Goal: Information Seeking & Learning: Learn about a topic

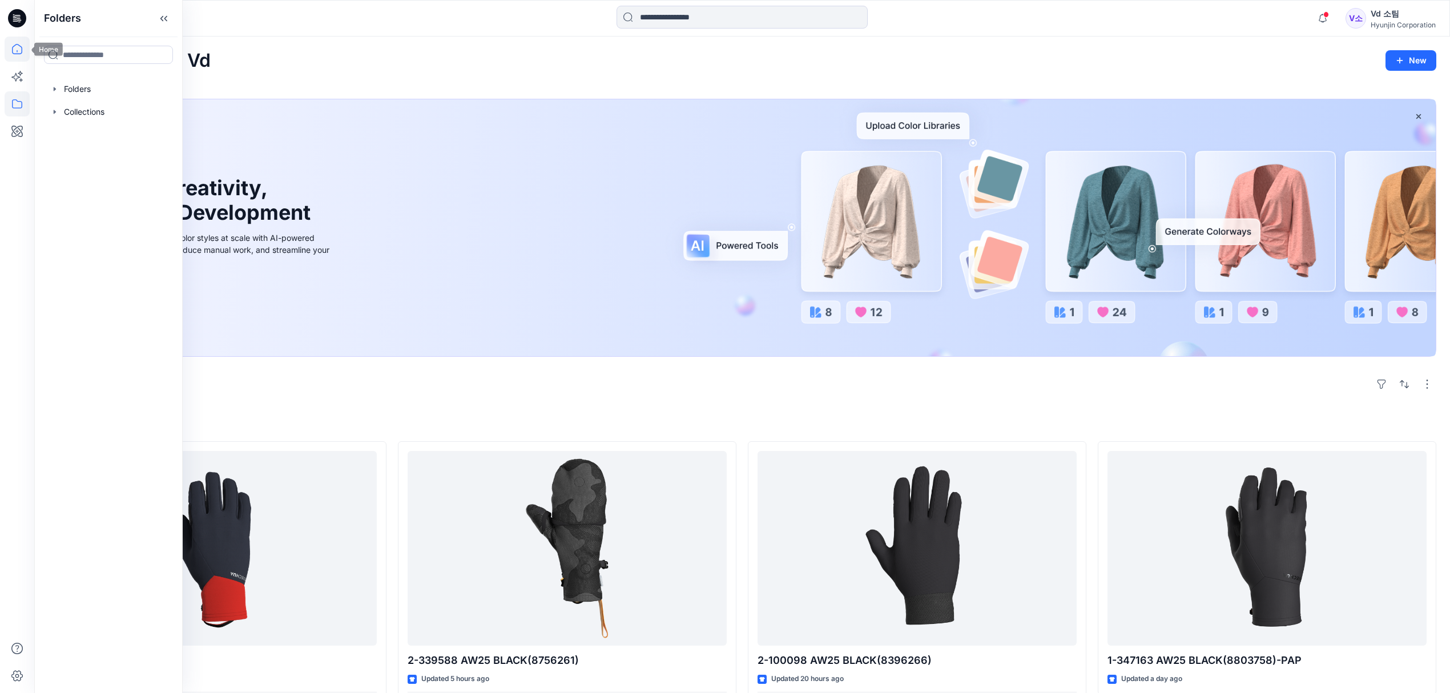
click at [26, 56] on icon at bounding box center [17, 49] width 25 height 25
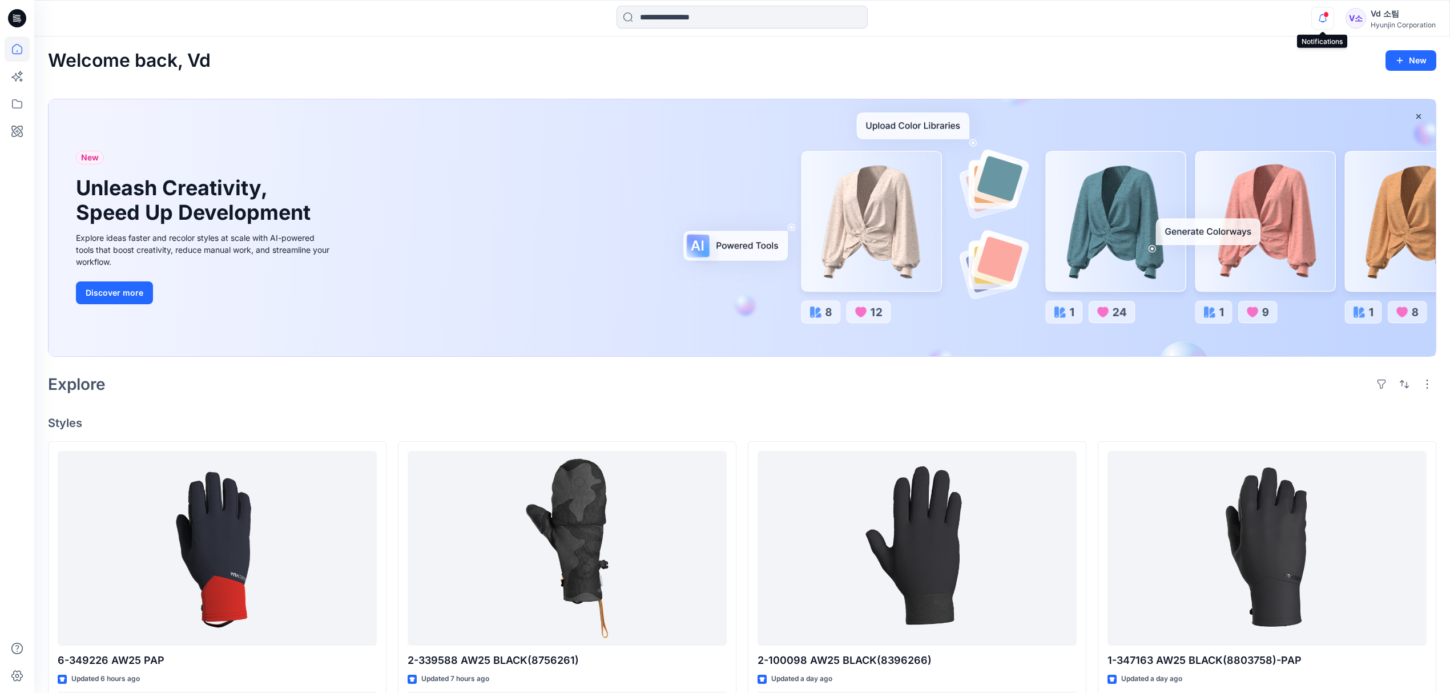
click at [1325, 19] on icon "button" at bounding box center [1323, 18] width 22 height 23
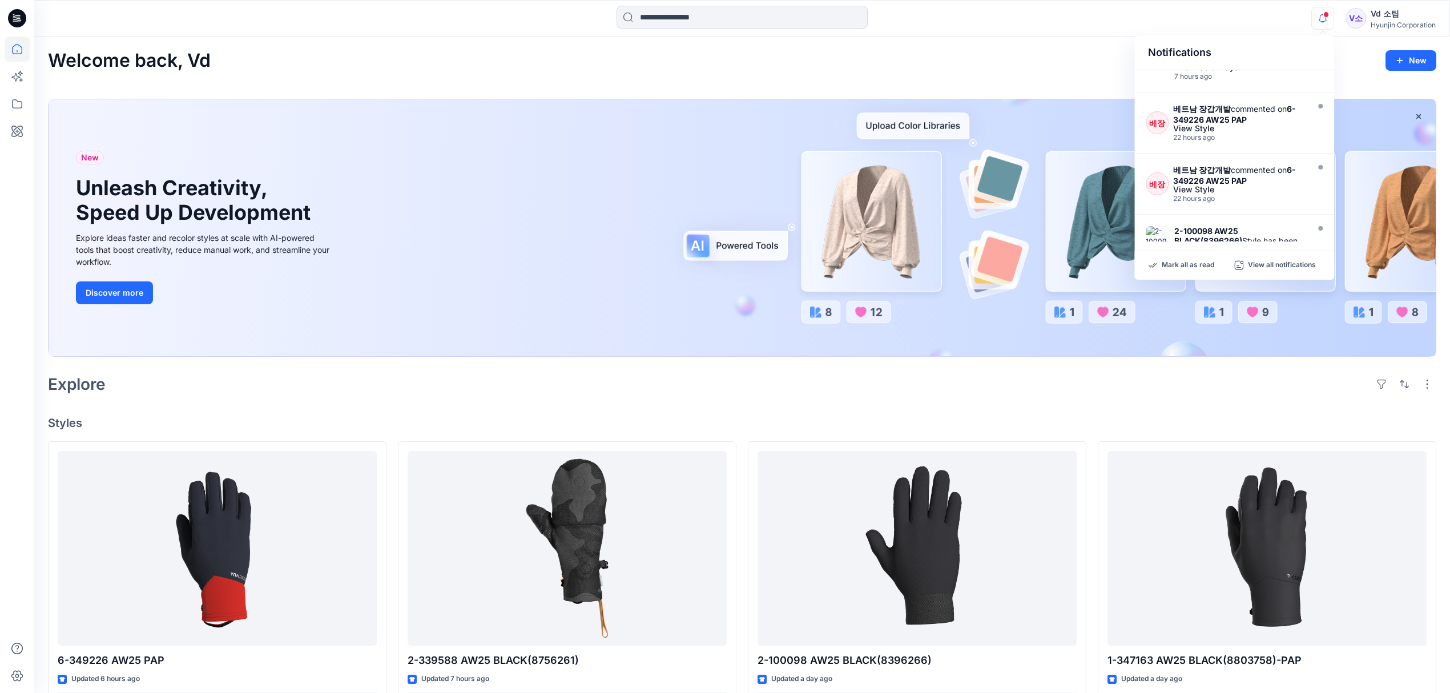
scroll to position [304, 0]
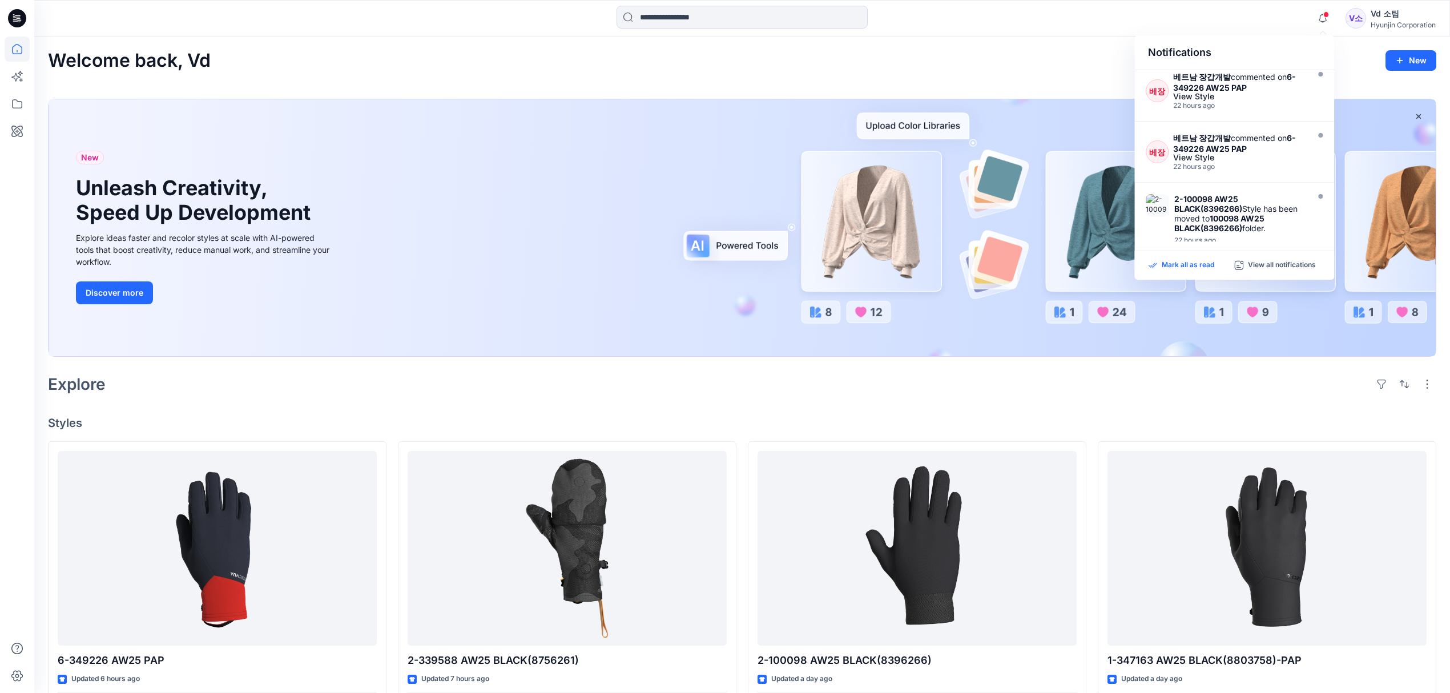
click at [1197, 265] on p "Mark all as read" at bounding box center [1188, 265] width 53 height 10
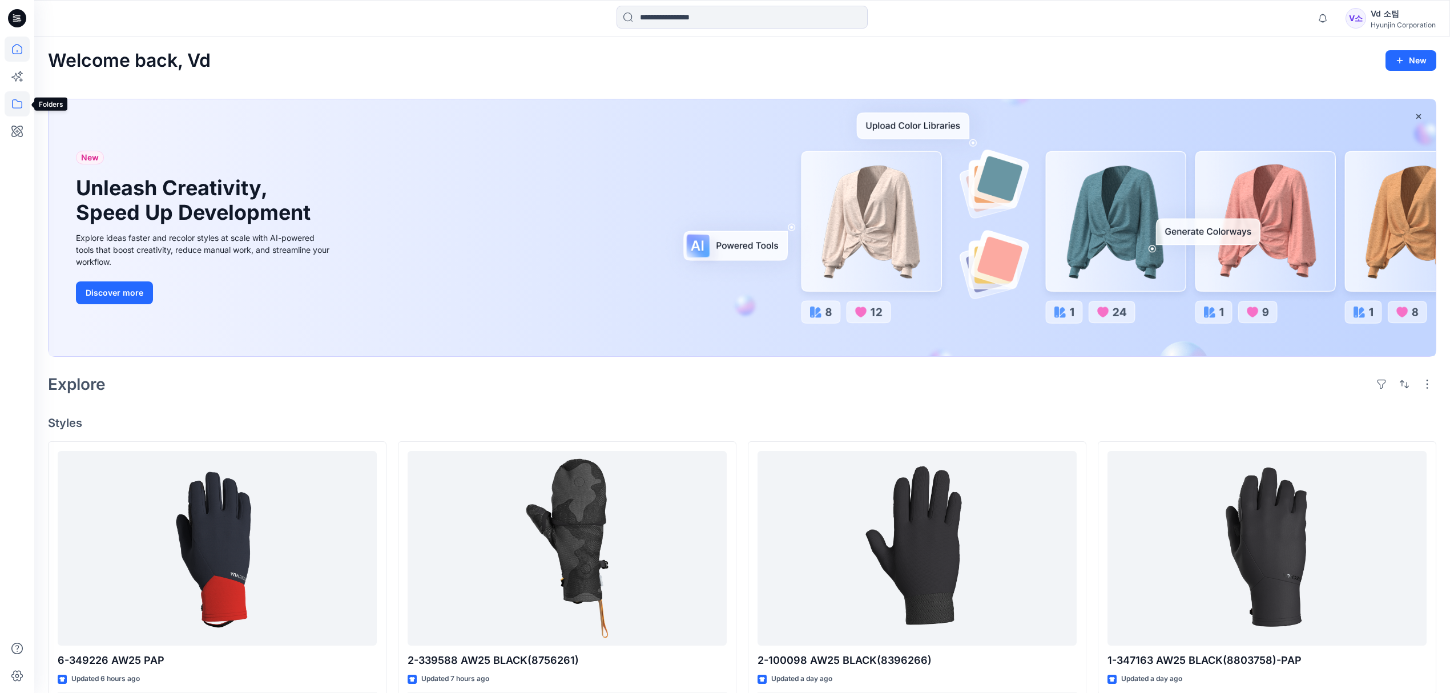
click at [23, 110] on icon at bounding box center [17, 103] width 25 height 25
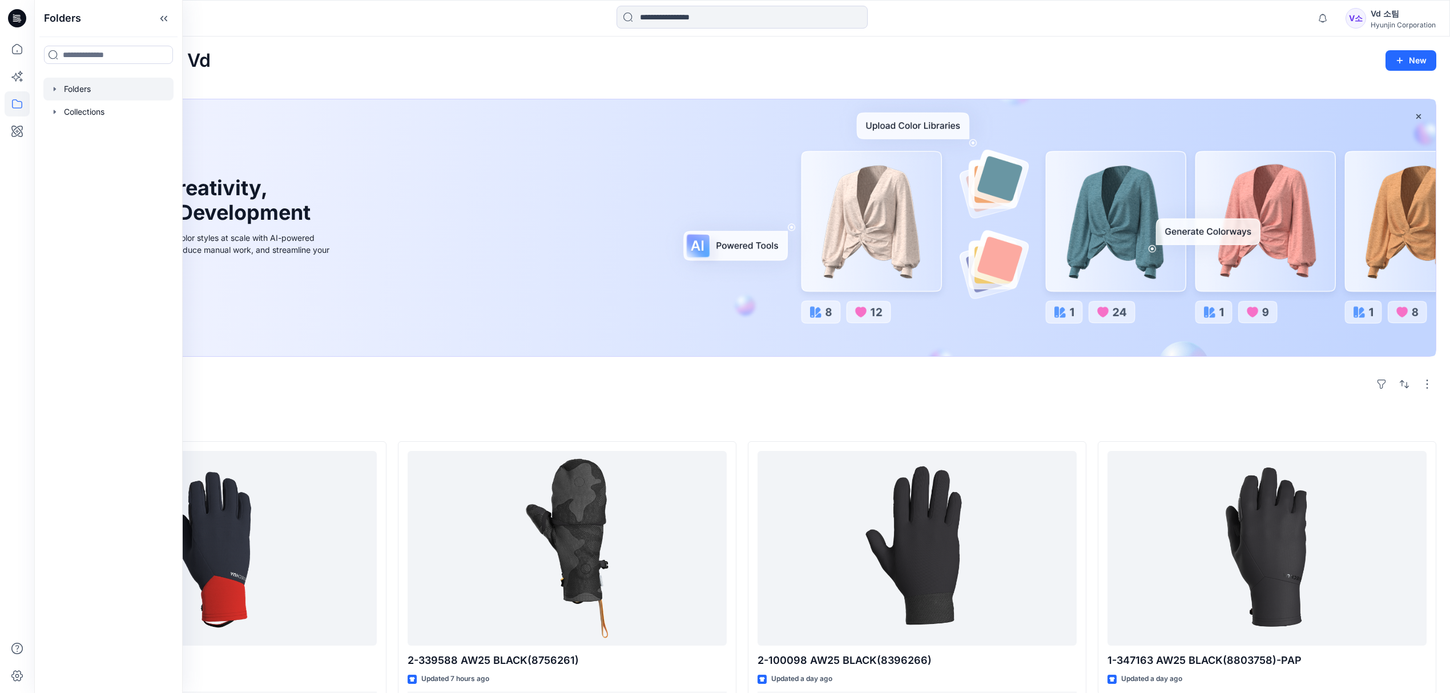
click at [56, 86] on icon "button" at bounding box center [54, 88] width 9 height 9
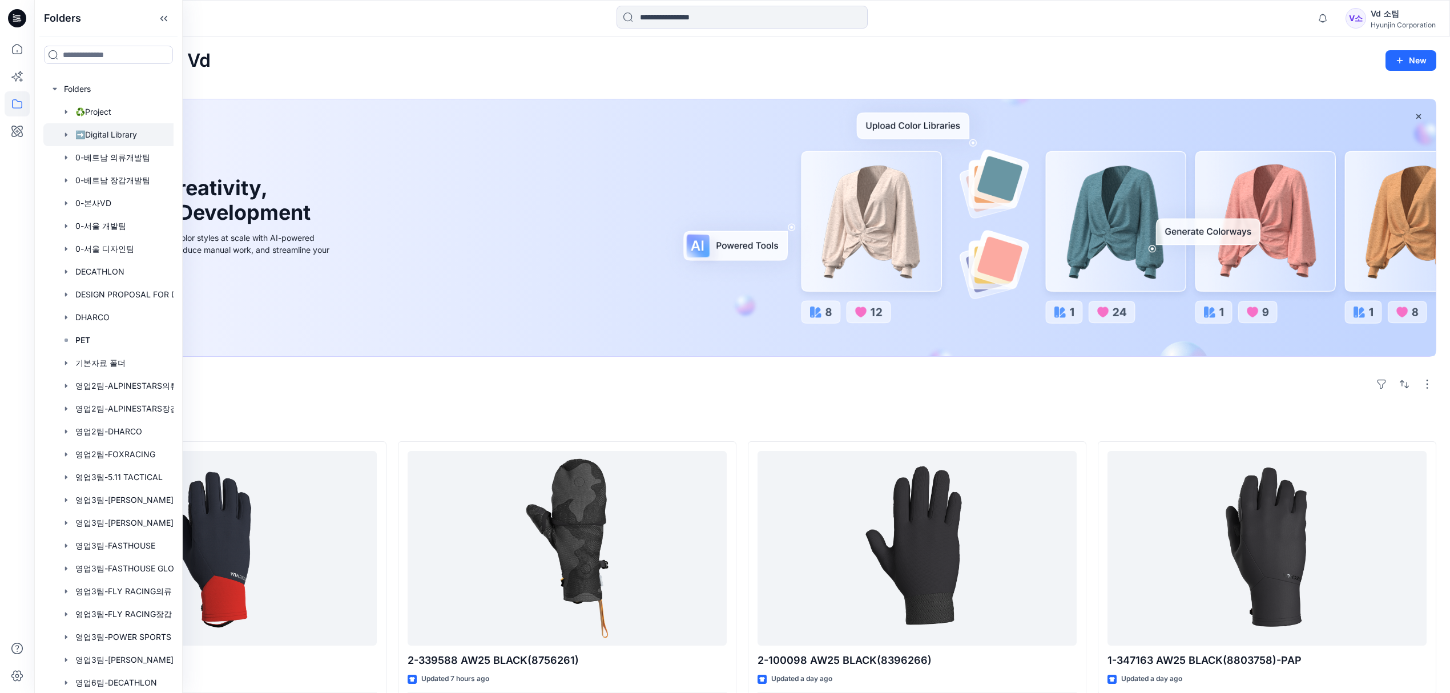
click at [123, 134] on div at bounding box center [123, 134] width 160 height 23
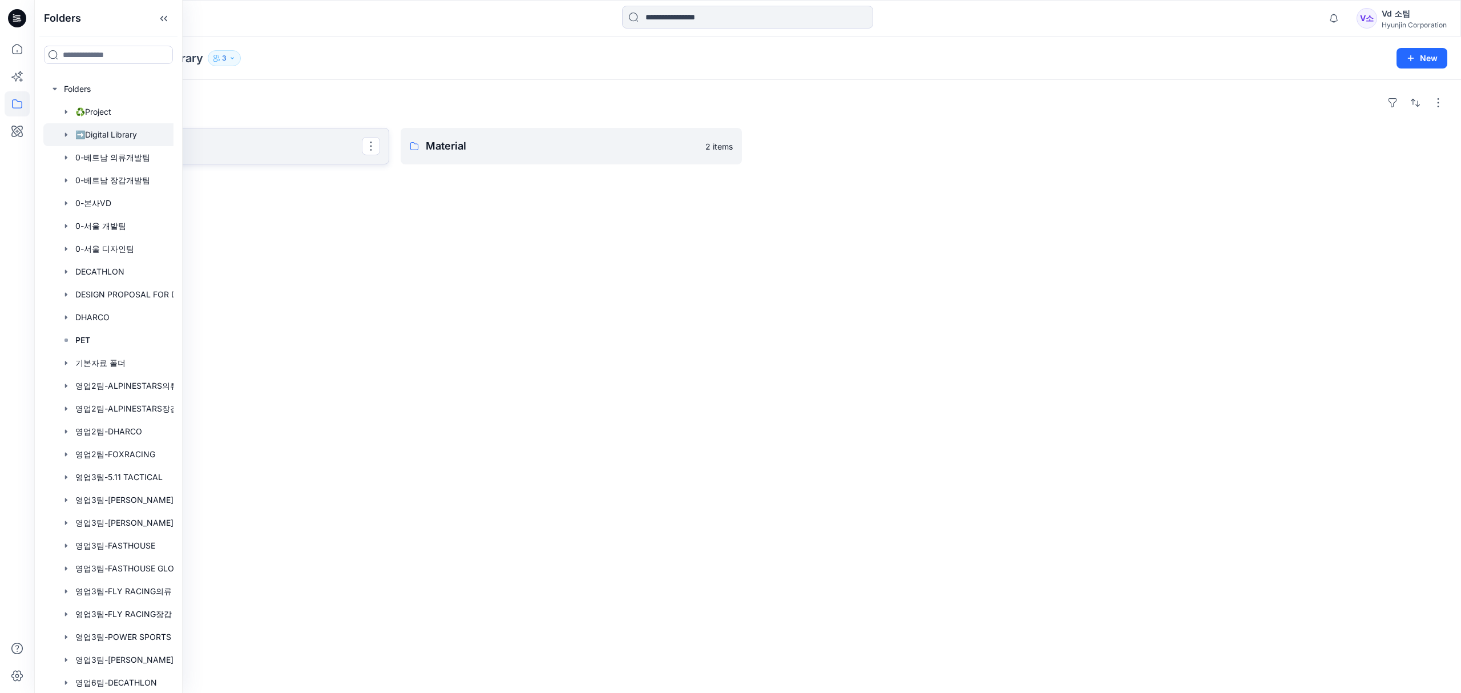
click at [307, 142] on p "Fabric" at bounding box center [217, 146] width 289 height 16
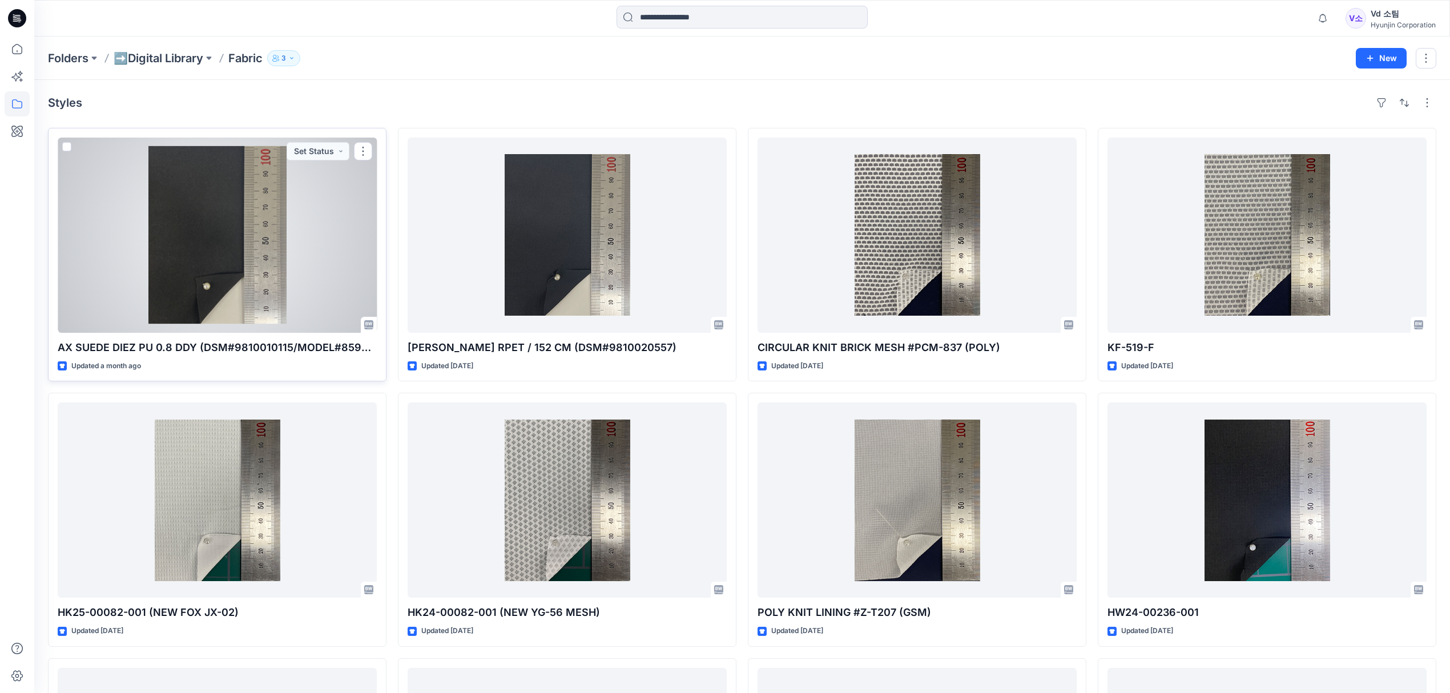
click at [229, 277] on div at bounding box center [217, 235] width 319 height 195
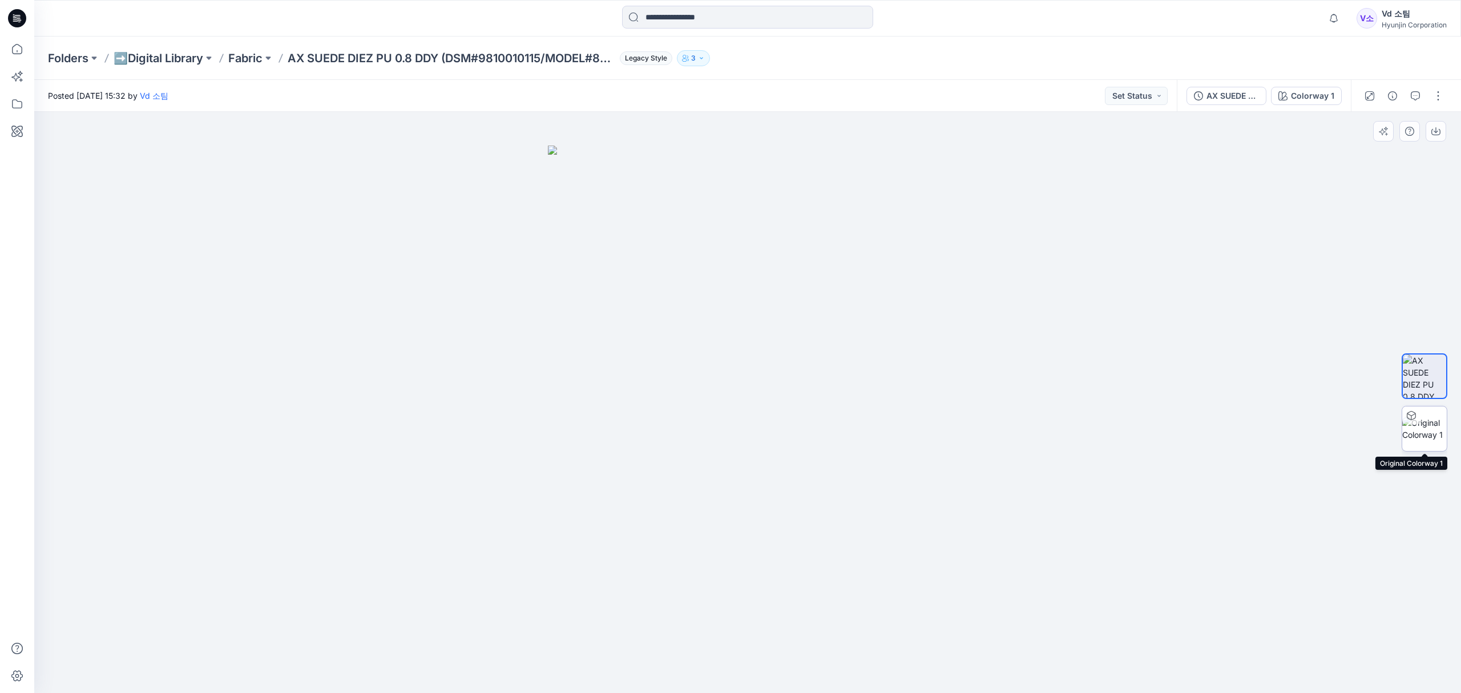
click at [1430, 436] on img at bounding box center [1424, 429] width 45 height 24
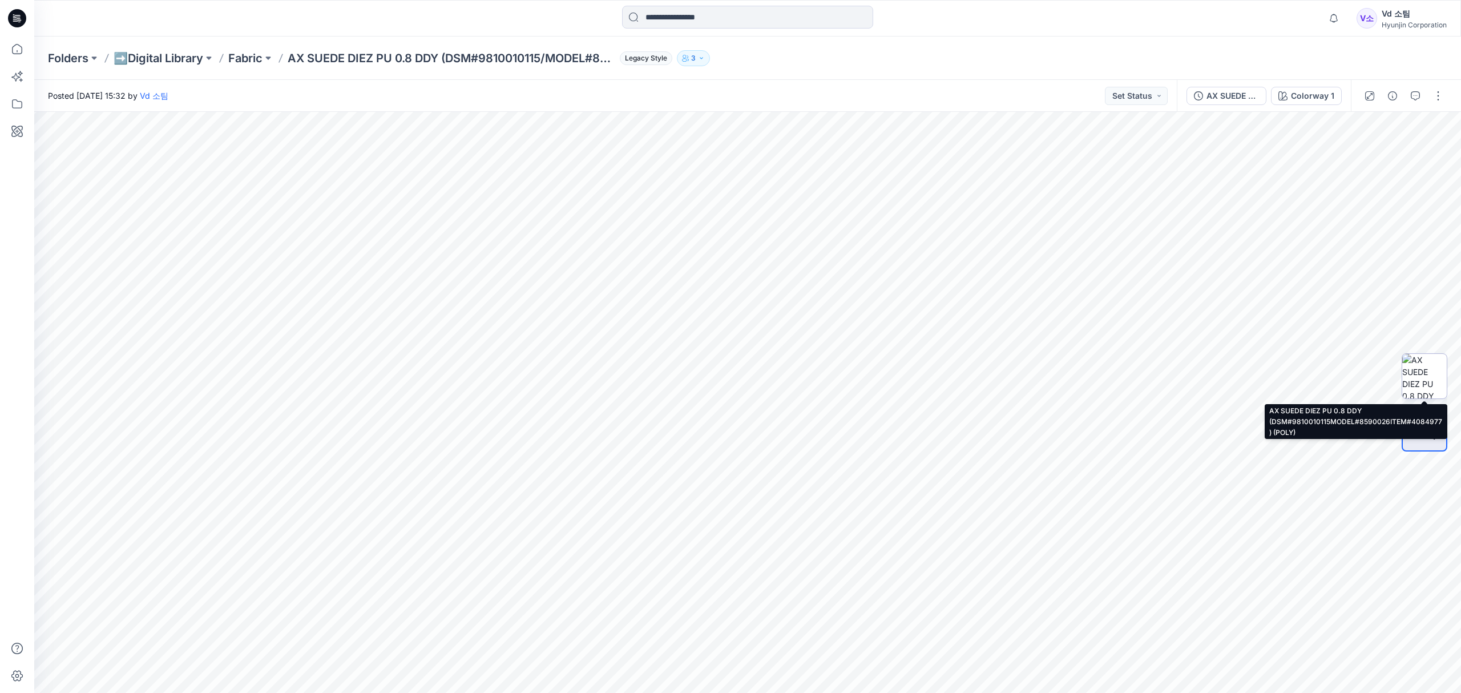
click at [1430, 380] on img at bounding box center [1424, 376] width 45 height 45
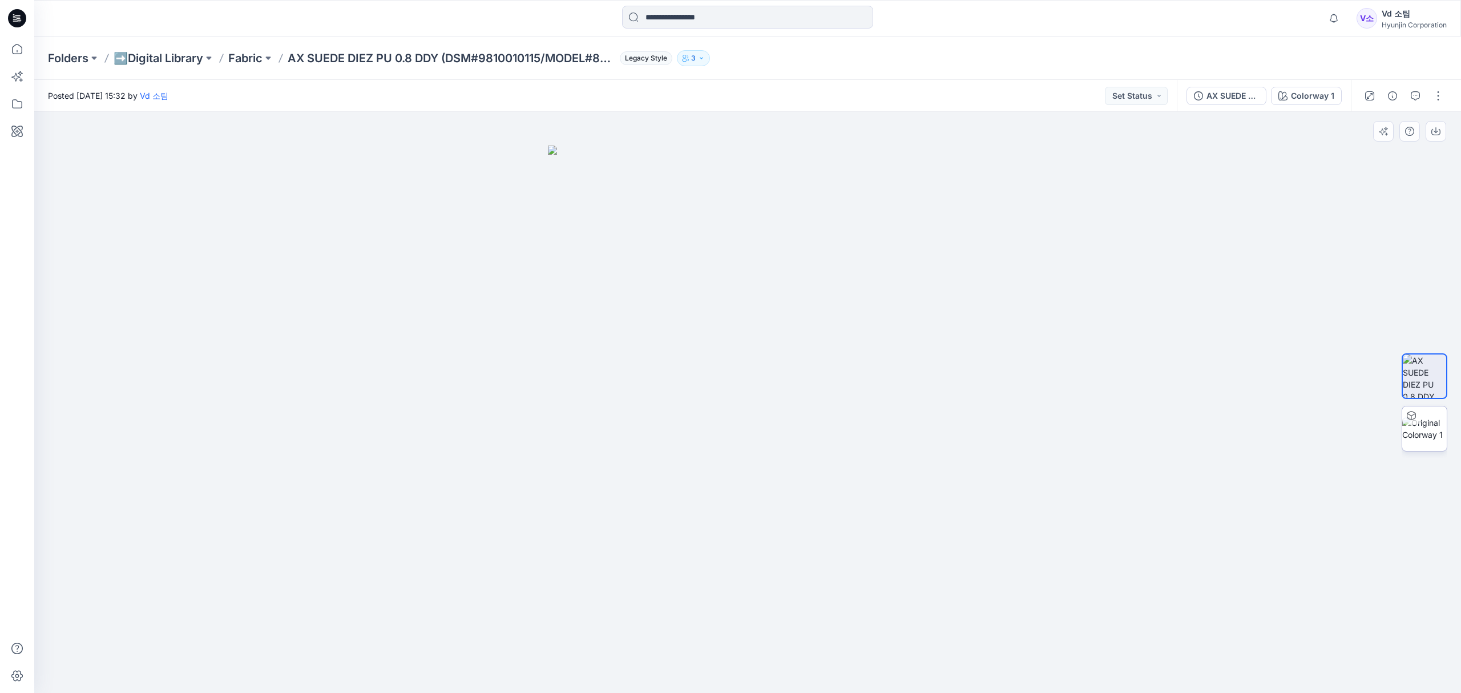
click at [1433, 430] on img at bounding box center [1424, 429] width 45 height 24
click at [786, 80] on div "Posted [DATE] 15:32 by Vd 소팀 Set Status" at bounding box center [605, 95] width 1143 height 31
click at [162, 54] on p "➡️Digital Library" at bounding box center [159, 58] width 90 height 16
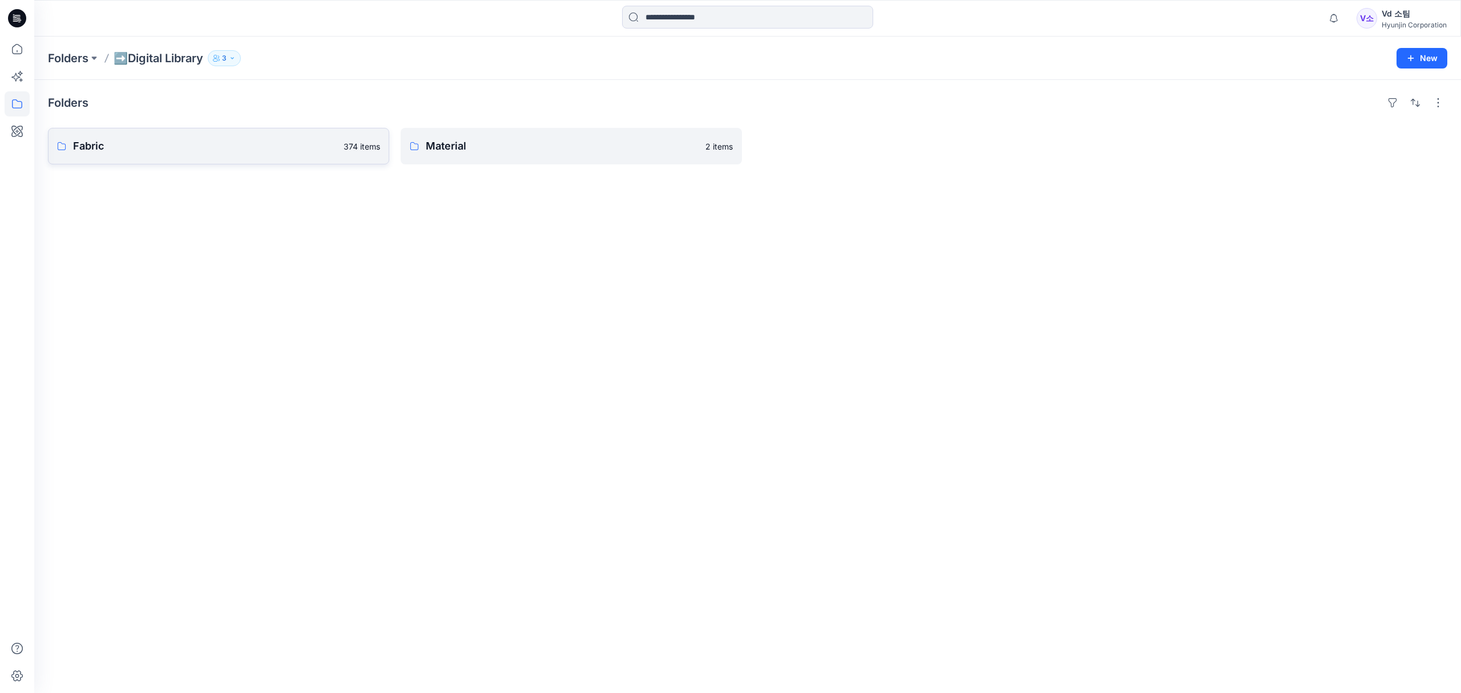
click at [229, 136] on link "Fabric 374 items" at bounding box center [218, 146] width 341 height 37
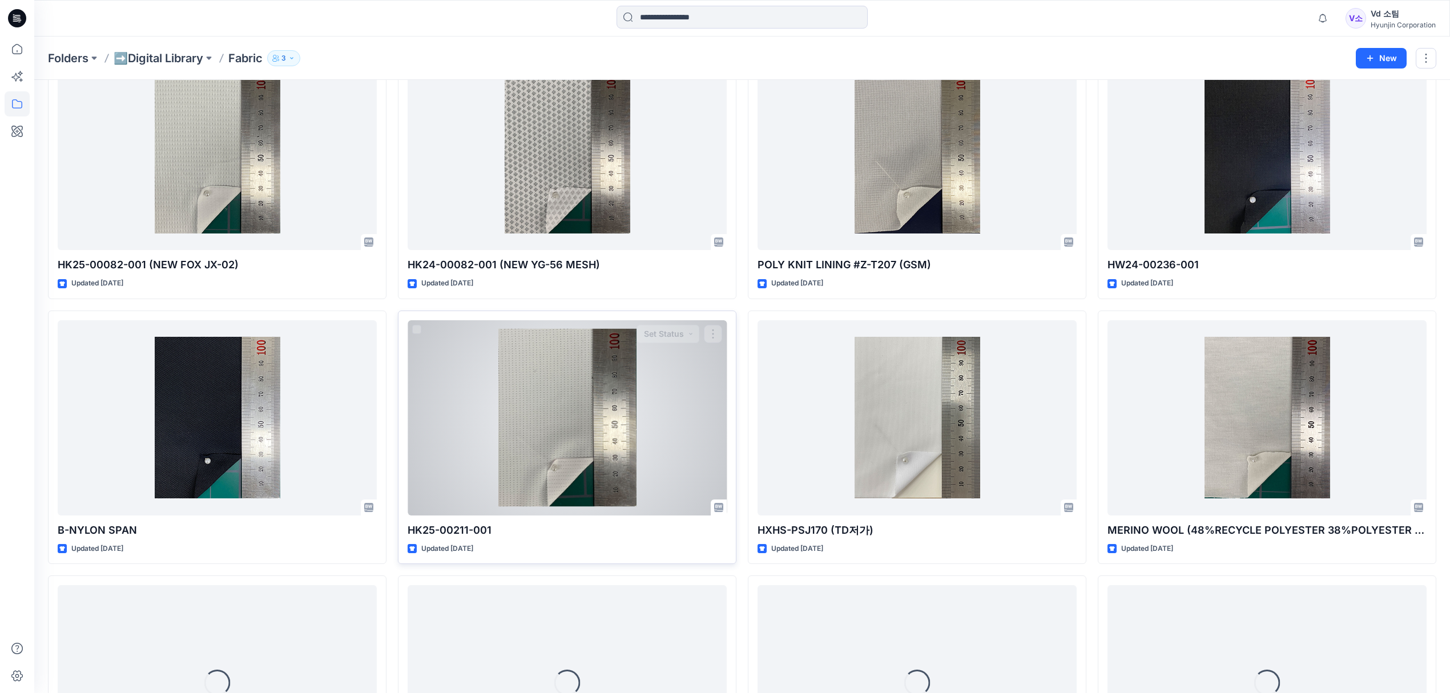
scroll to position [350, 0]
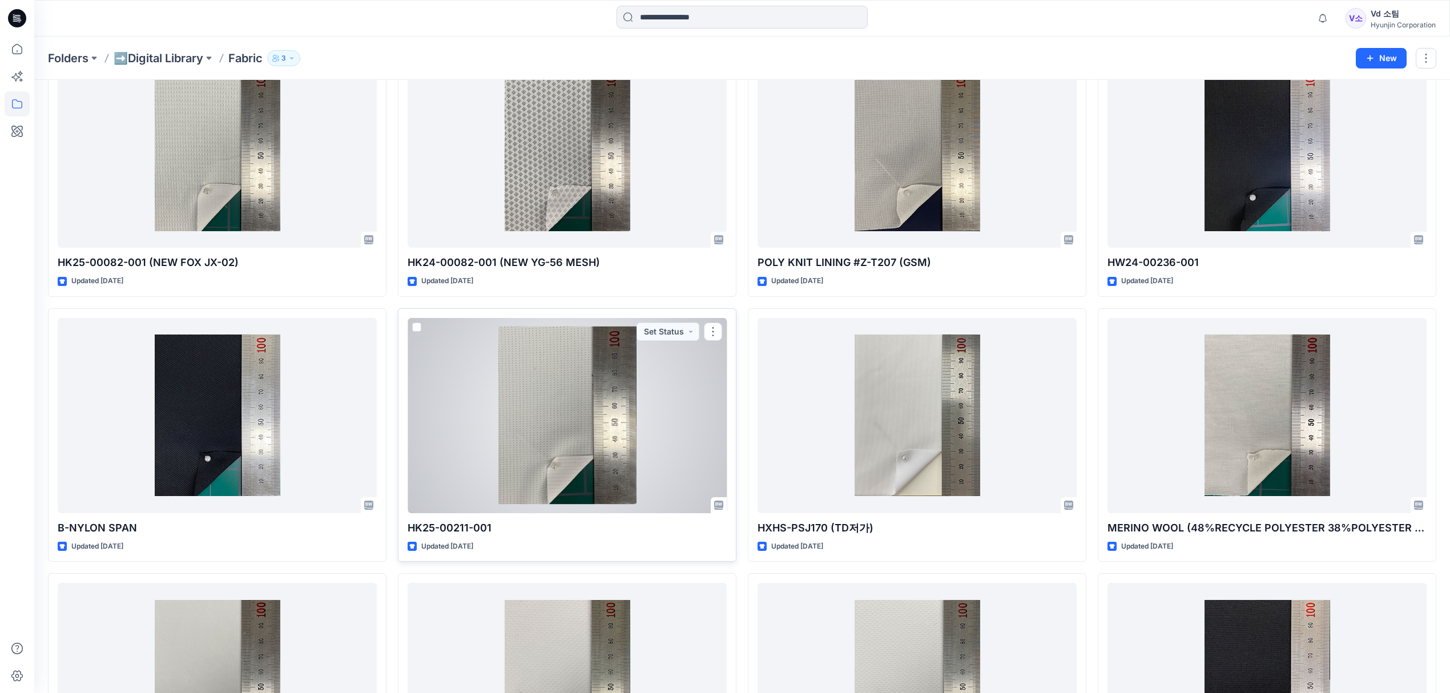
click at [515, 419] on div at bounding box center [567, 415] width 319 height 195
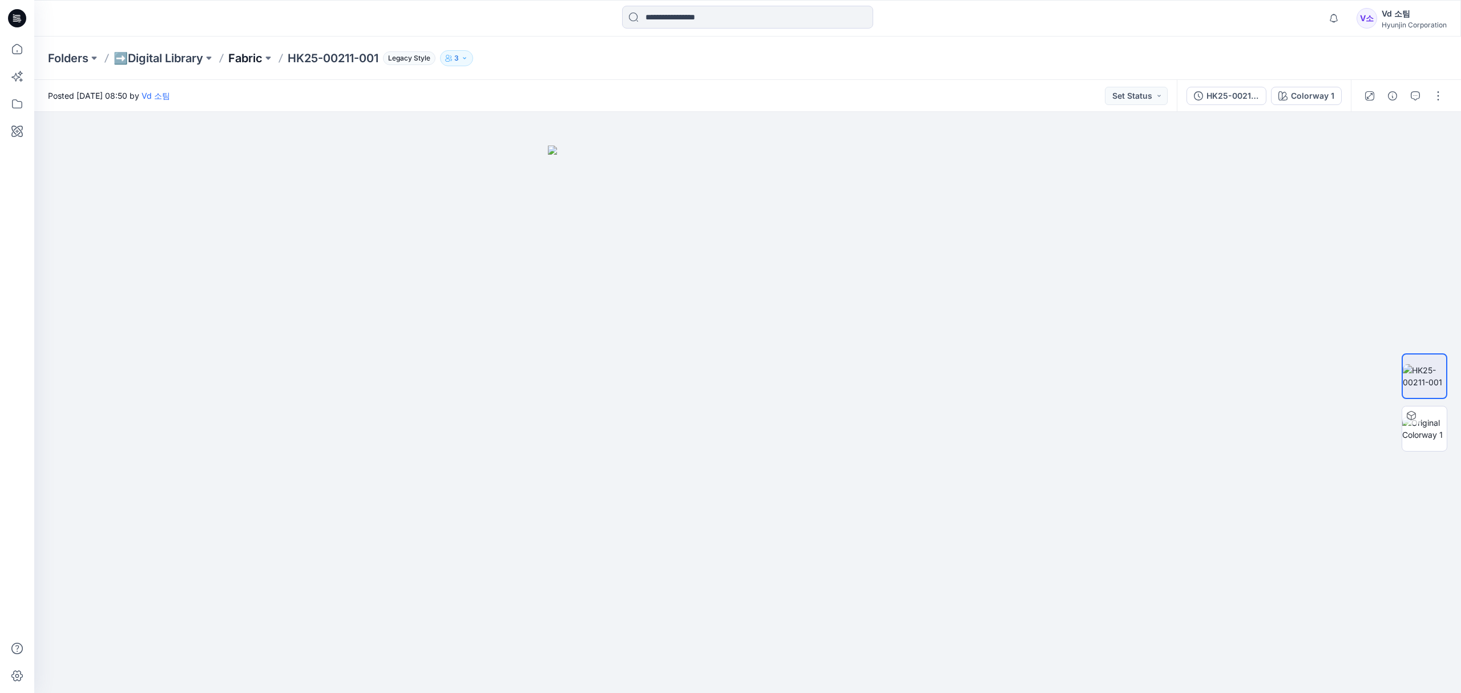
click at [252, 57] on p "Fabric" at bounding box center [245, 58] width 34 height 16
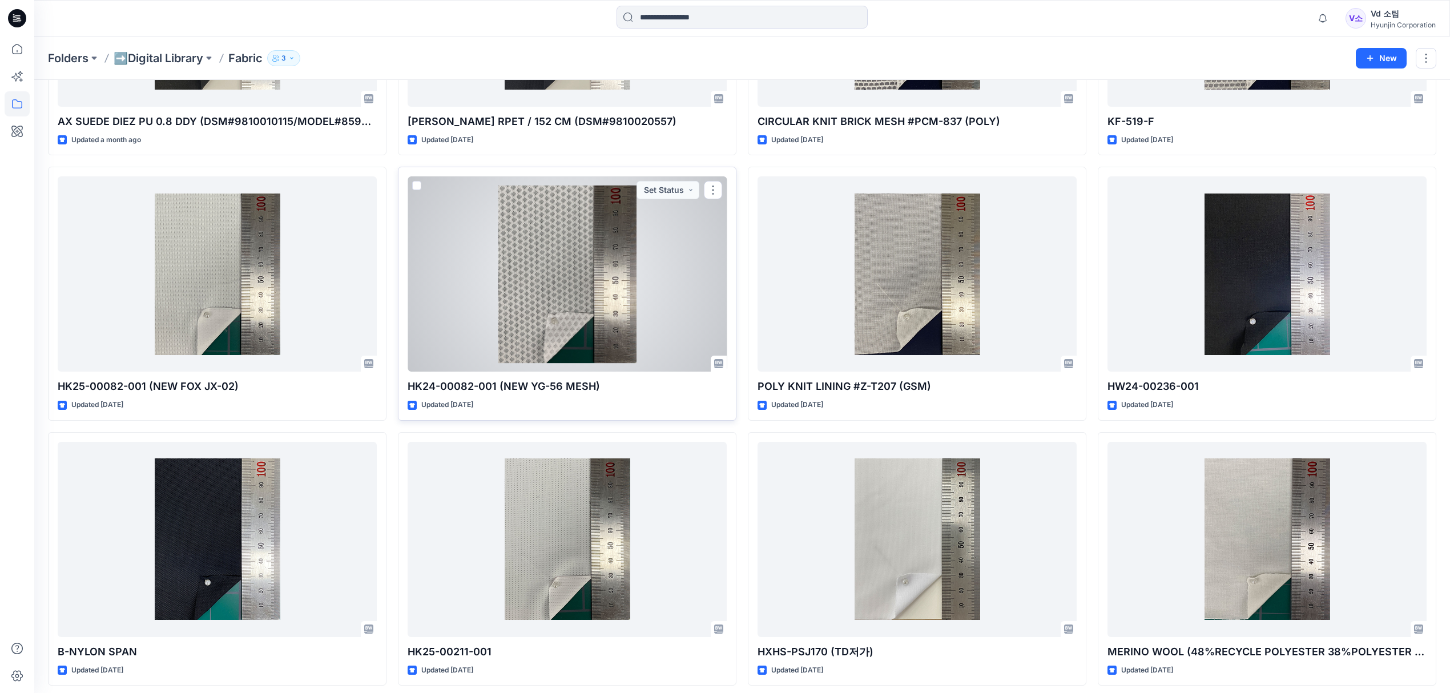
scroll to position [228, 0]
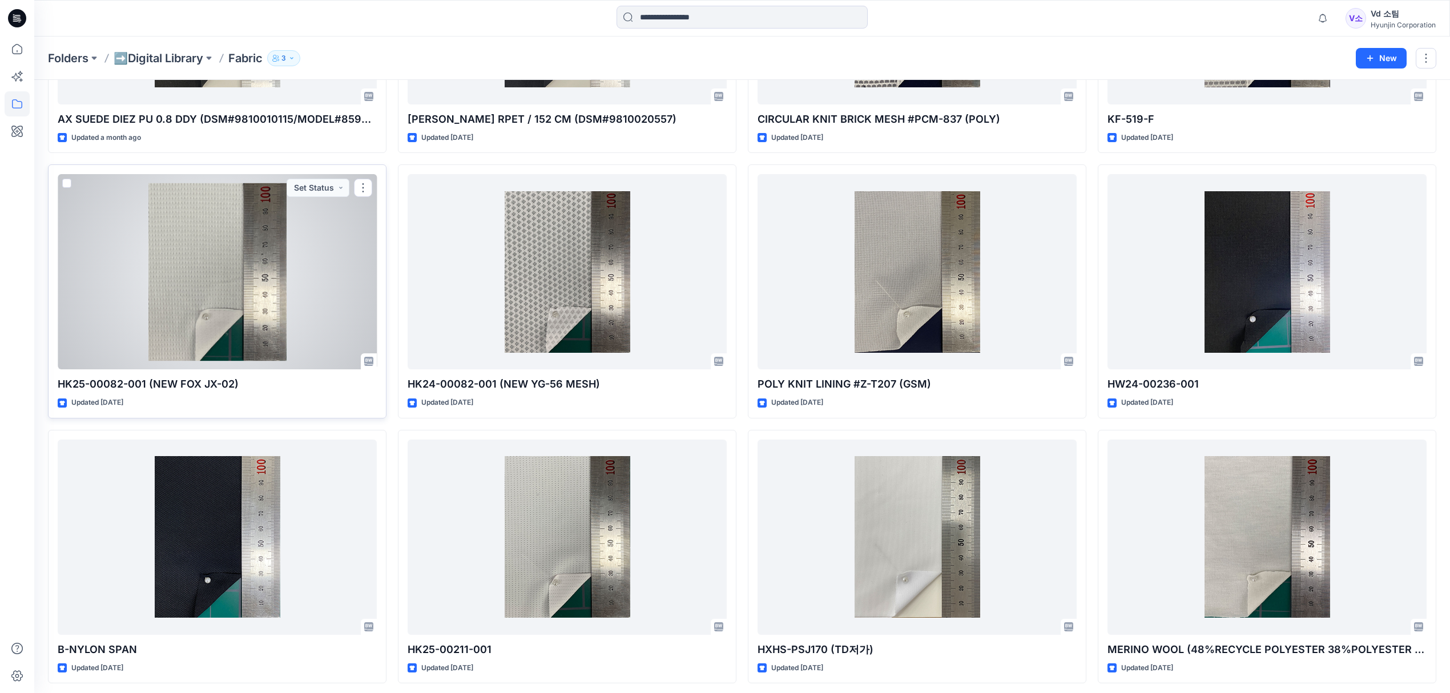
click at [235, 313] on div at bounding box center [217, 271] width 319 height 195
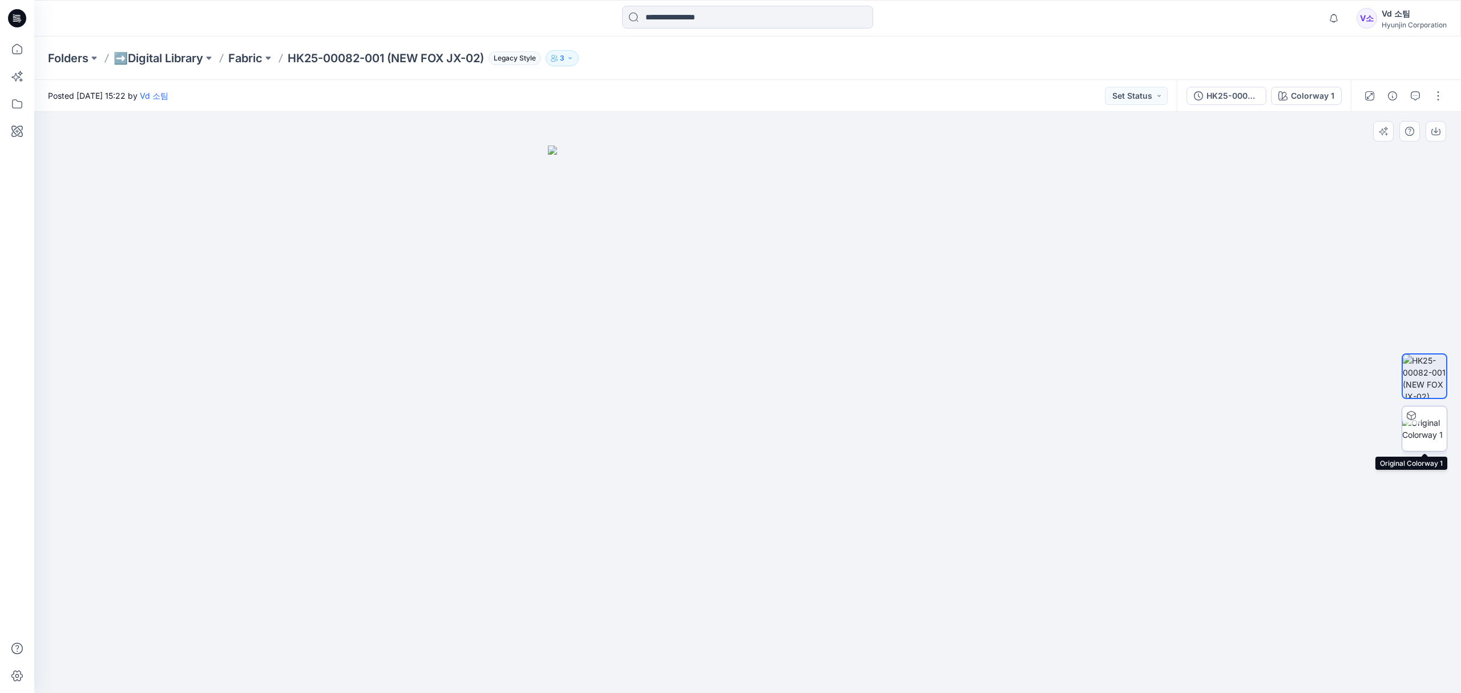
click at [1426, 432] on img at bounding box center [1424, 429] width 45 height 24
click at [175, 55] on p "➡️Digital Library" at bounding box center [159, 58] width 90 height 16
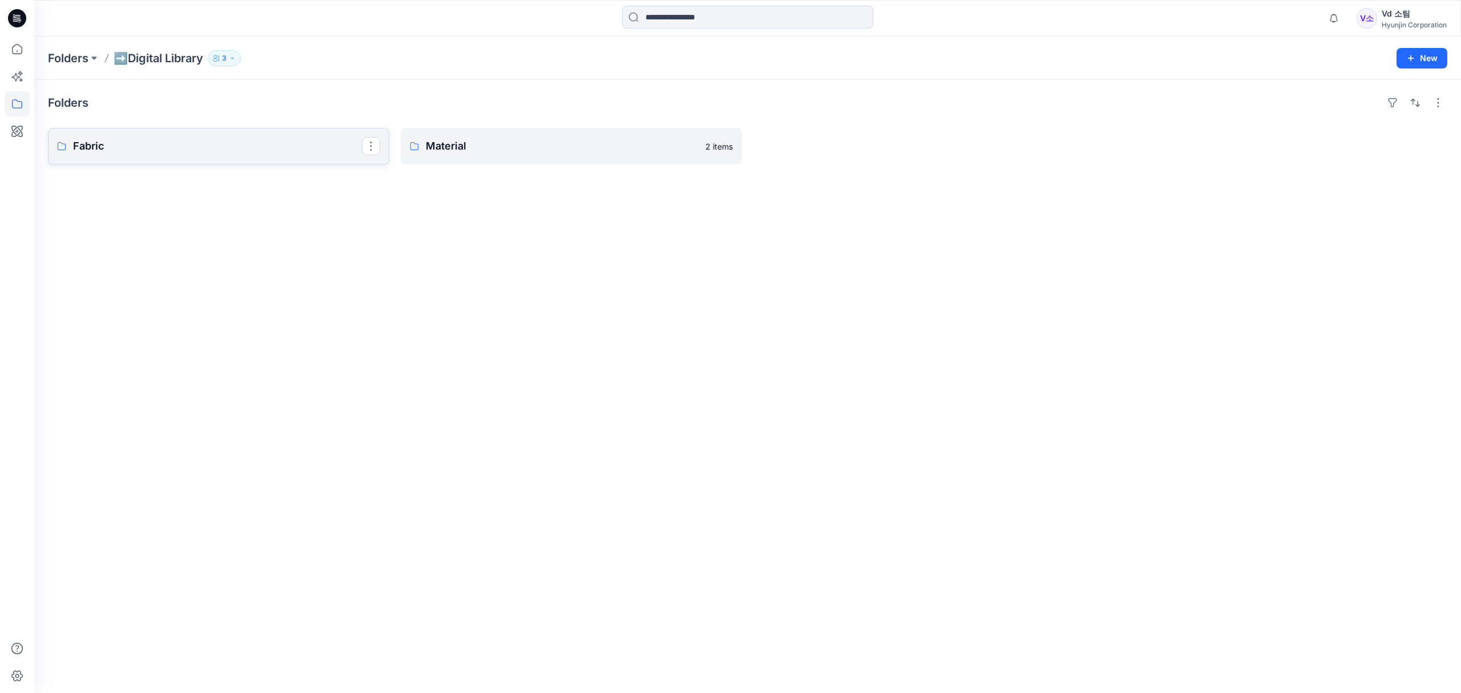
click at [202, 162] on link "Fabric" at bounding box center [218, 146] width 341 height 37
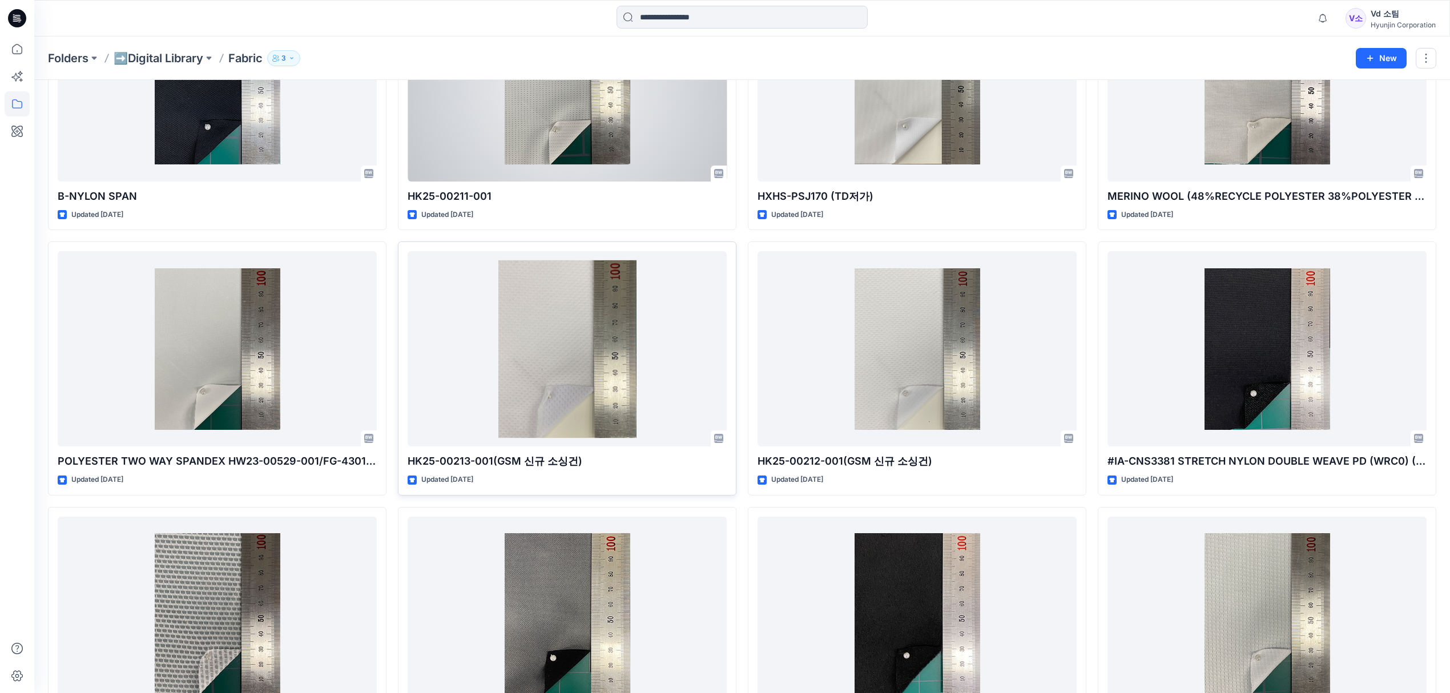
scroll to position [685, 0]
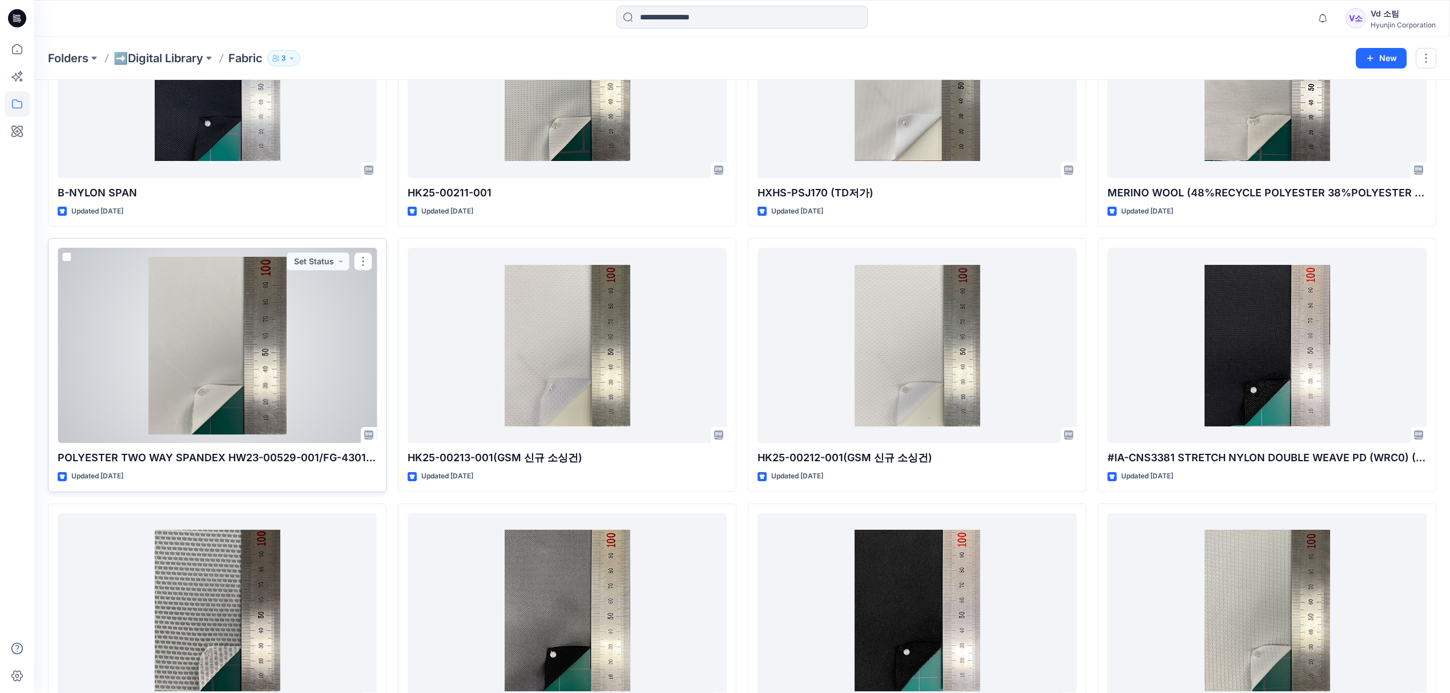
click at [211, 378] on div at bounding box center [217, 345] width 319 height 195
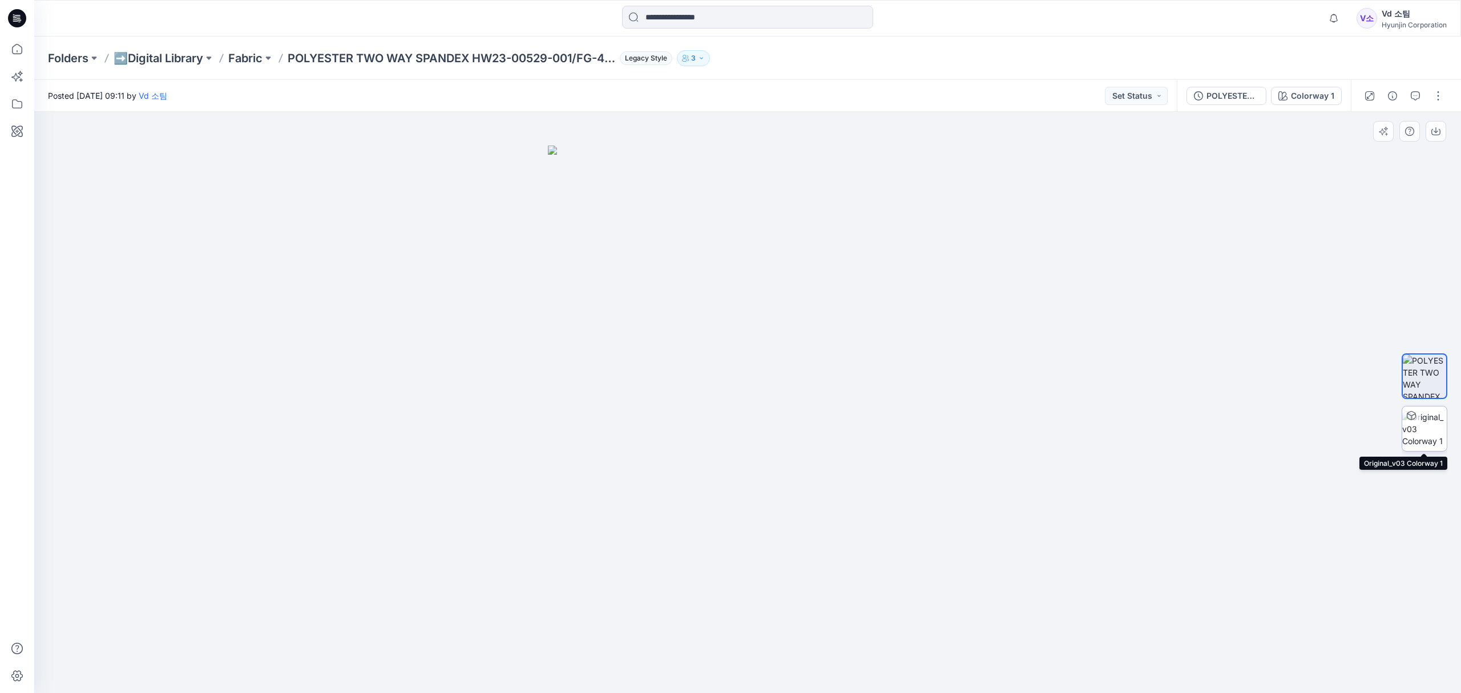
click at [1424, 429] on img at bounding box center [1424, 429] width 45 height 36
click at [247, 66] on div "Folders ➡️Digital Library Fabric POLYESTER TWO WAY SPANDEX HW23-00529-001/FG-43…" at bounding box center [747, 58] width 1427 height 43
click at [250, 58] on p "Fabric" at bounding box center [245, 58] width 34 height 16
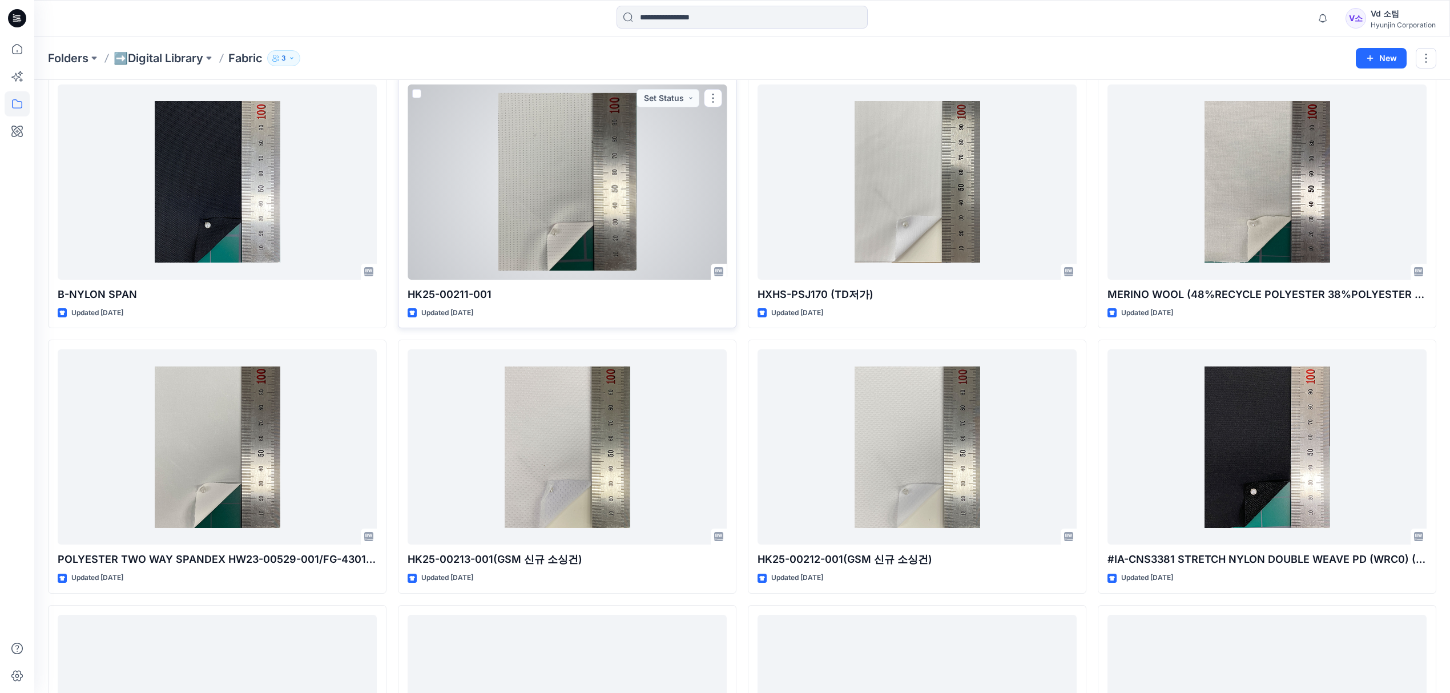
scroll to position [608, 0]
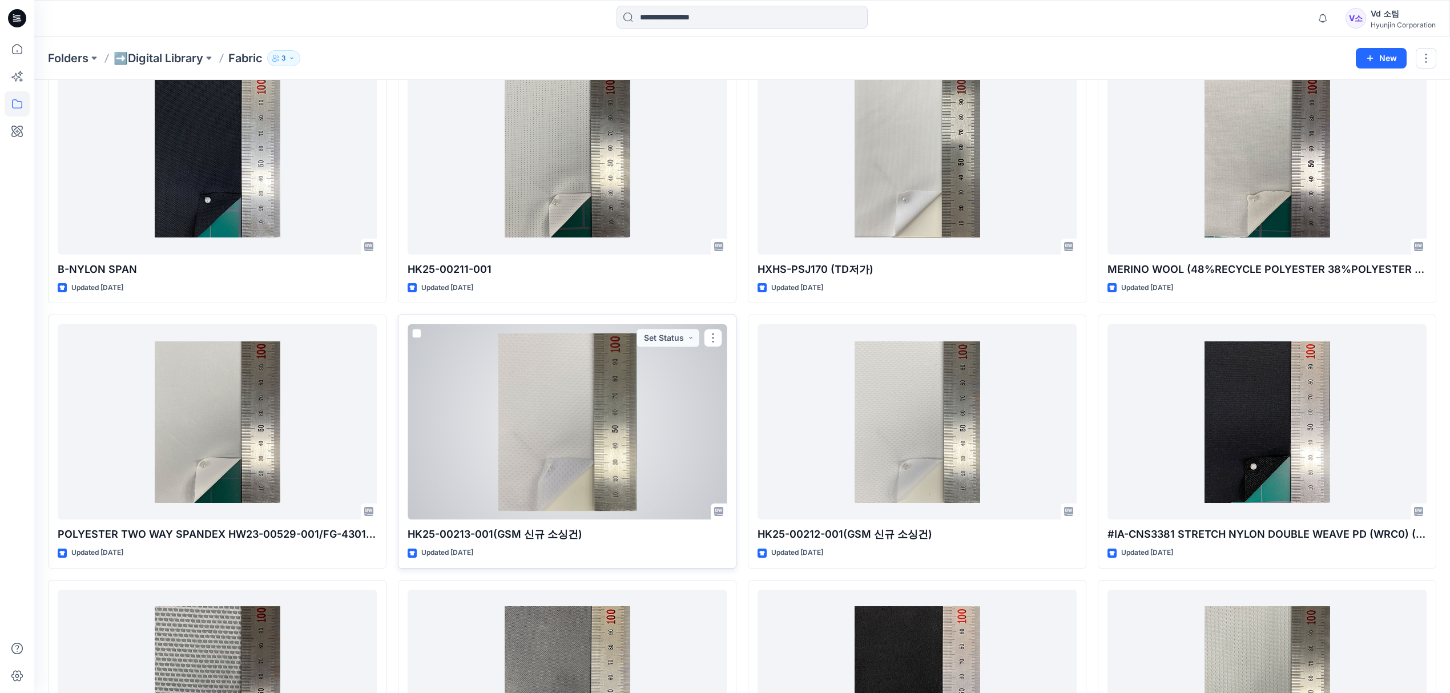
click at [458, 411] on div at bounding box center [567, 421] width 319 height 195
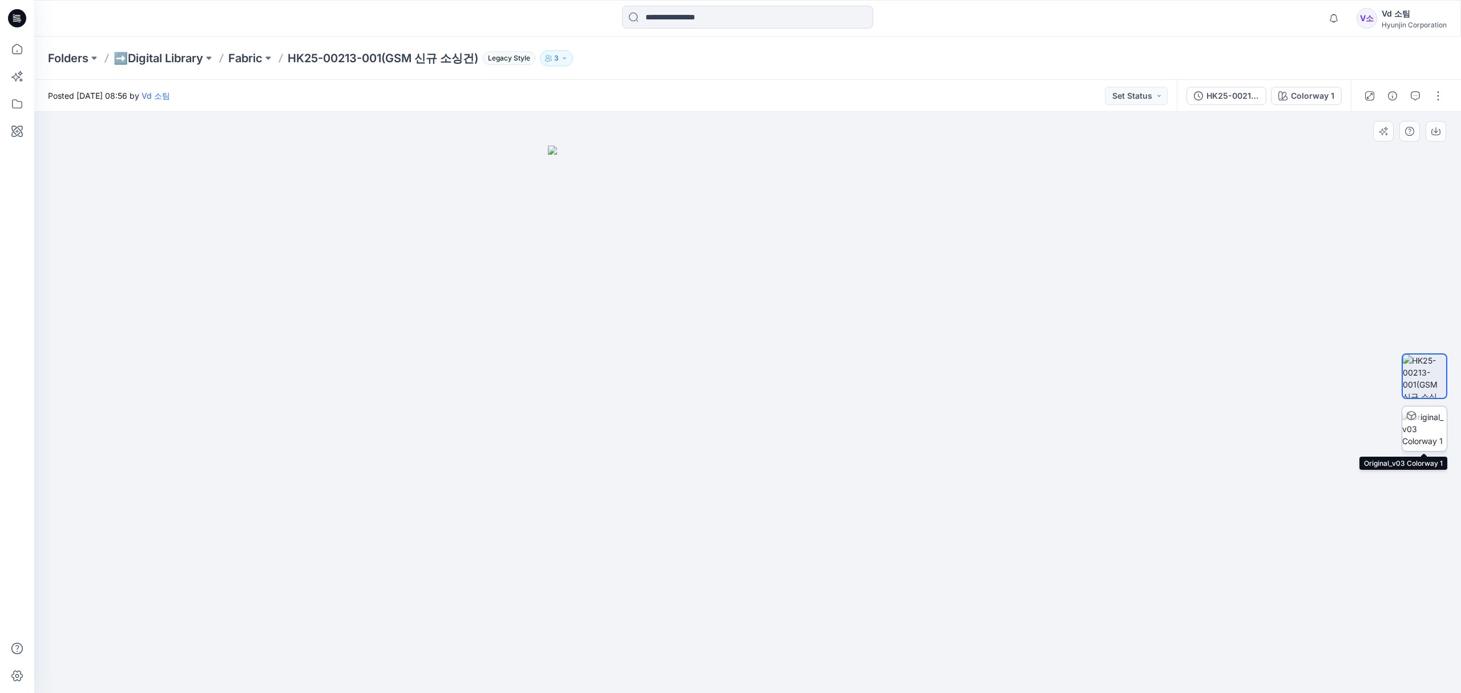
click at [1434, 434] on img at bounding box center [1424, 429] width 45 height 36
click at [252, 62] on p "Fabric" at bounding box center [245, 58] width 34 height 16
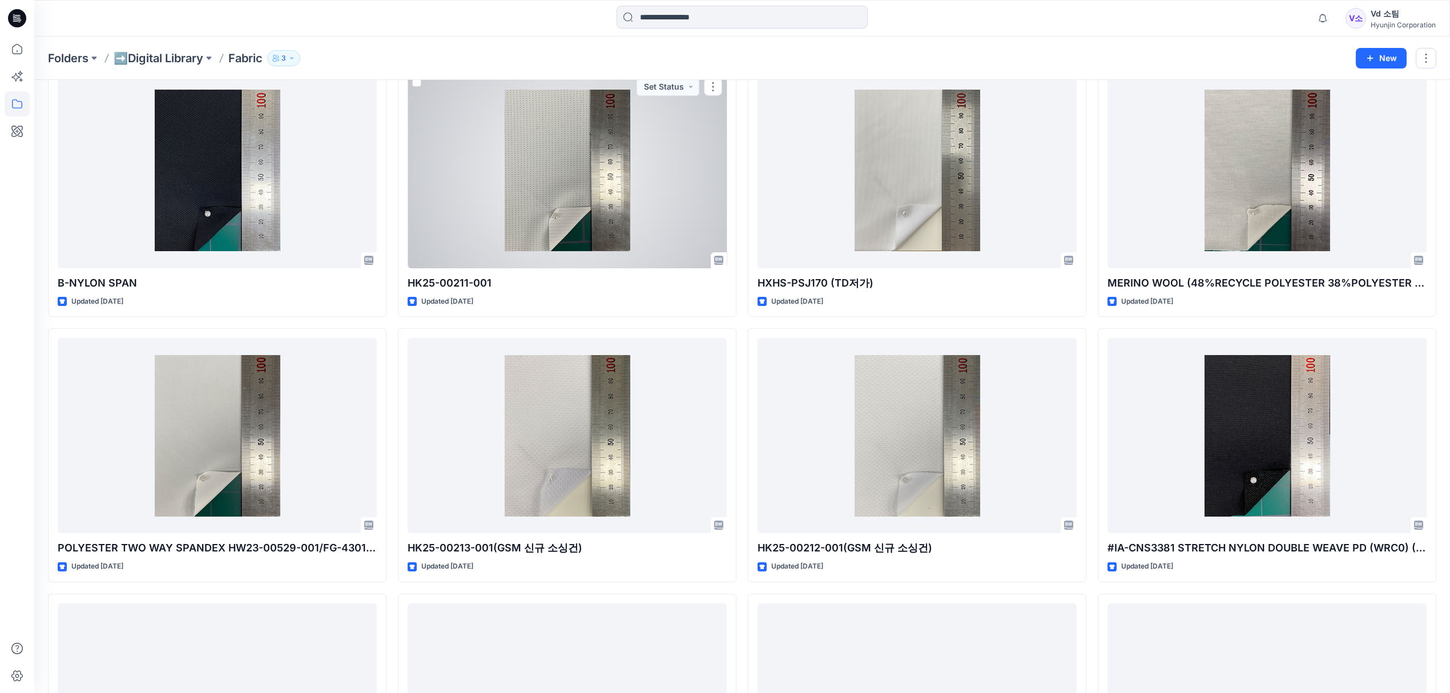
scroll to position [685, 0]
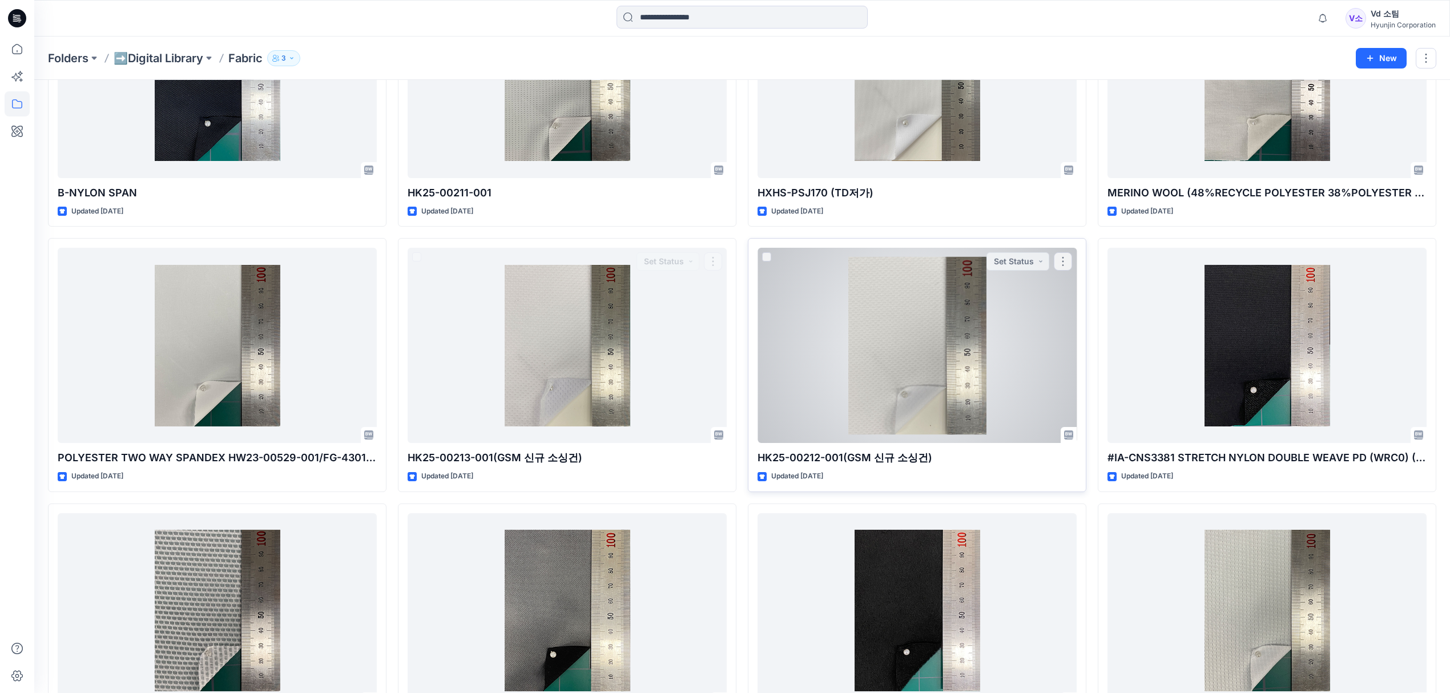
click at [836, 343] on div at bounding box center [916, 345] width 319 height 195
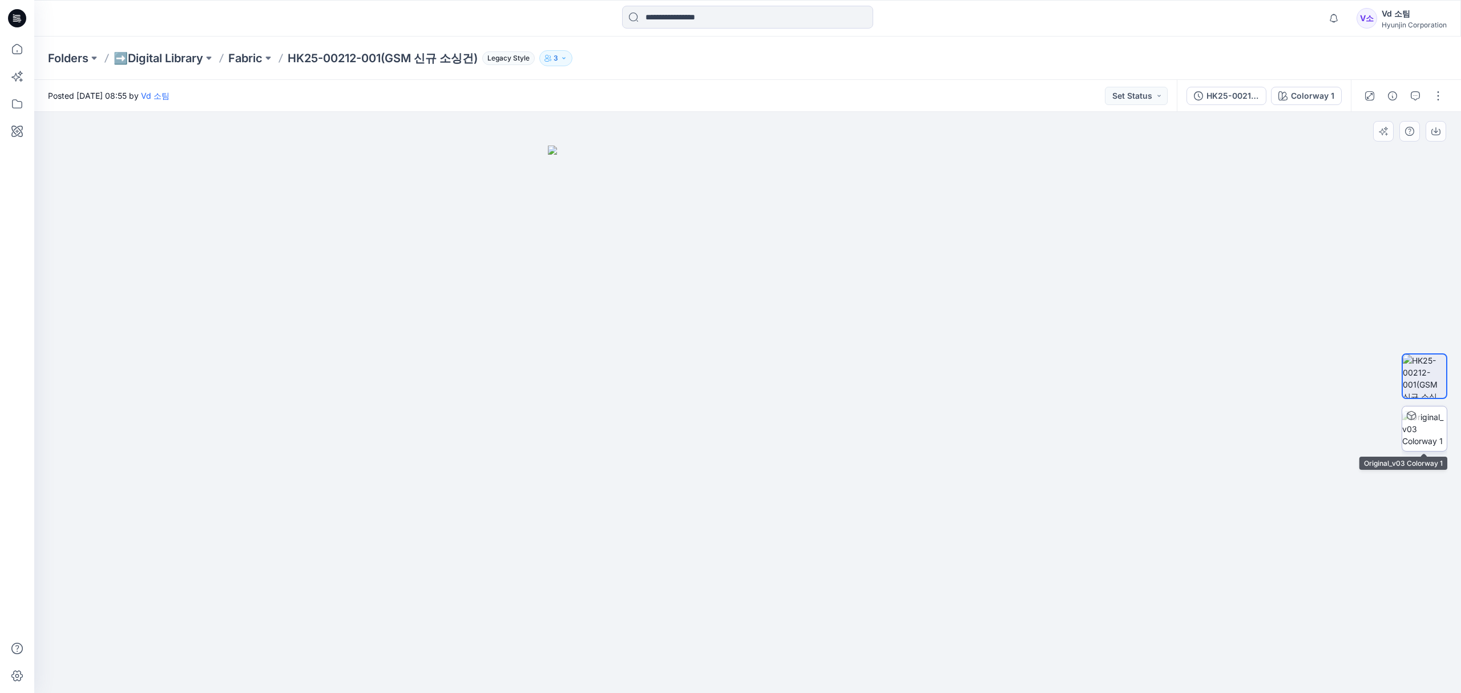
click at [1409, 435] on img at bounding box center [1424, 429] width 45 height 36
click at [232, 62] on p "Fabric" at bounding box center [245, 58] width 34 height 16
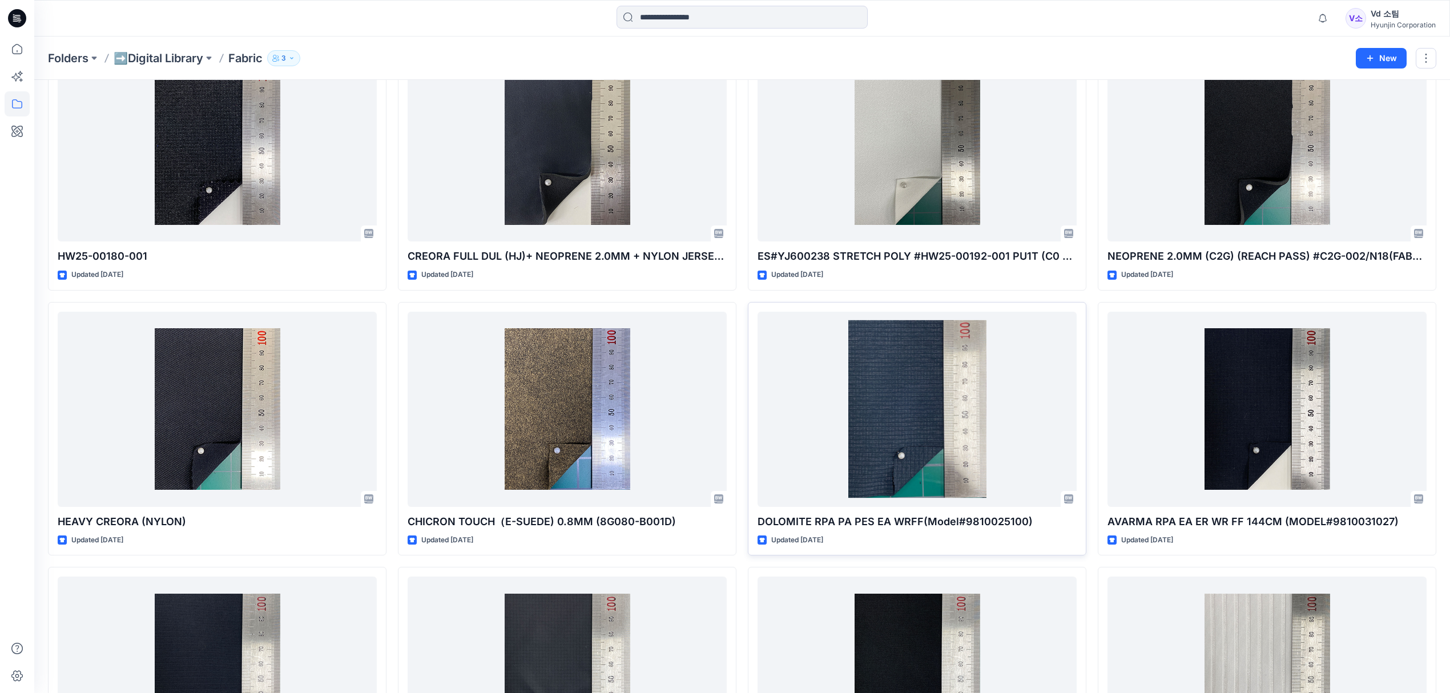
scroll to position [1450, 0]
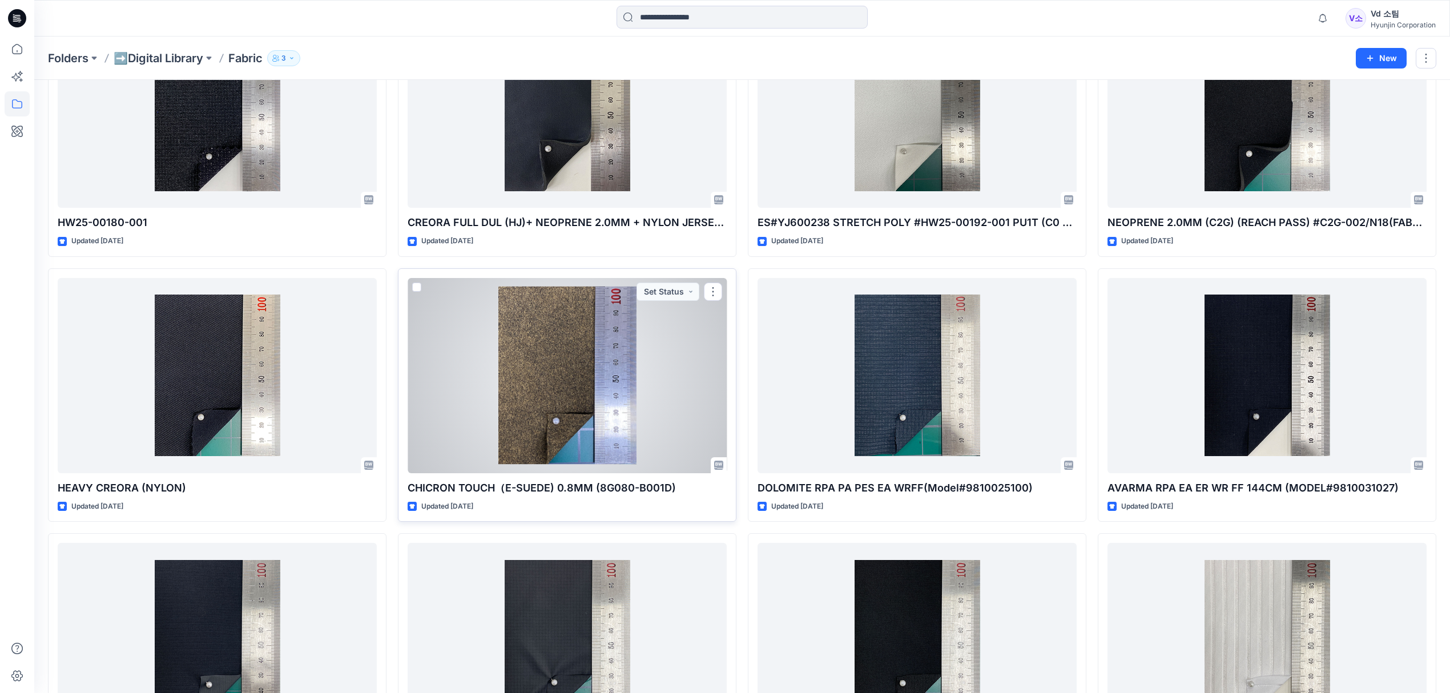
click at [654, 418] on div at bounding box center [567, 375] width 319 height 195
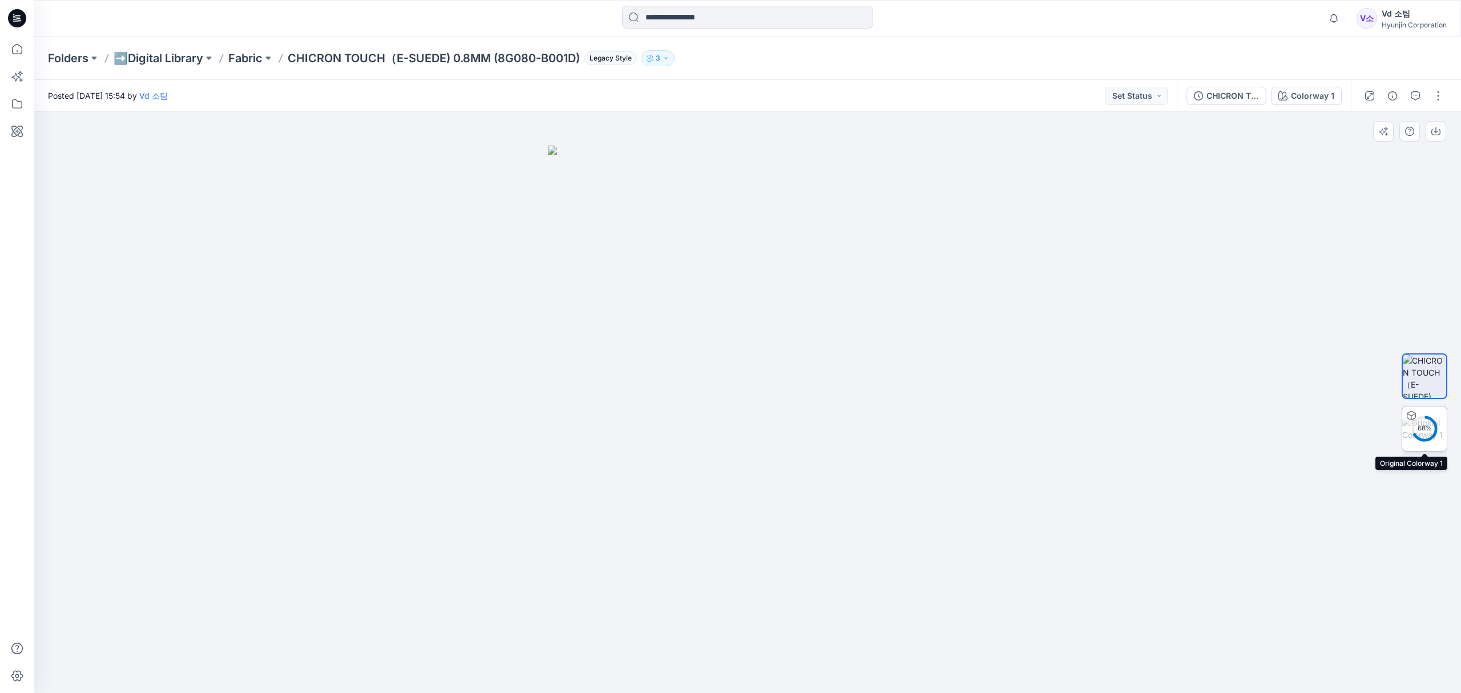
click at [1437, 425] on img at bounding box center [1424, 429] width 45 height 24
click at [236, 58] on p "Fabric" at bounding box center [245, 58] width 34 height 16
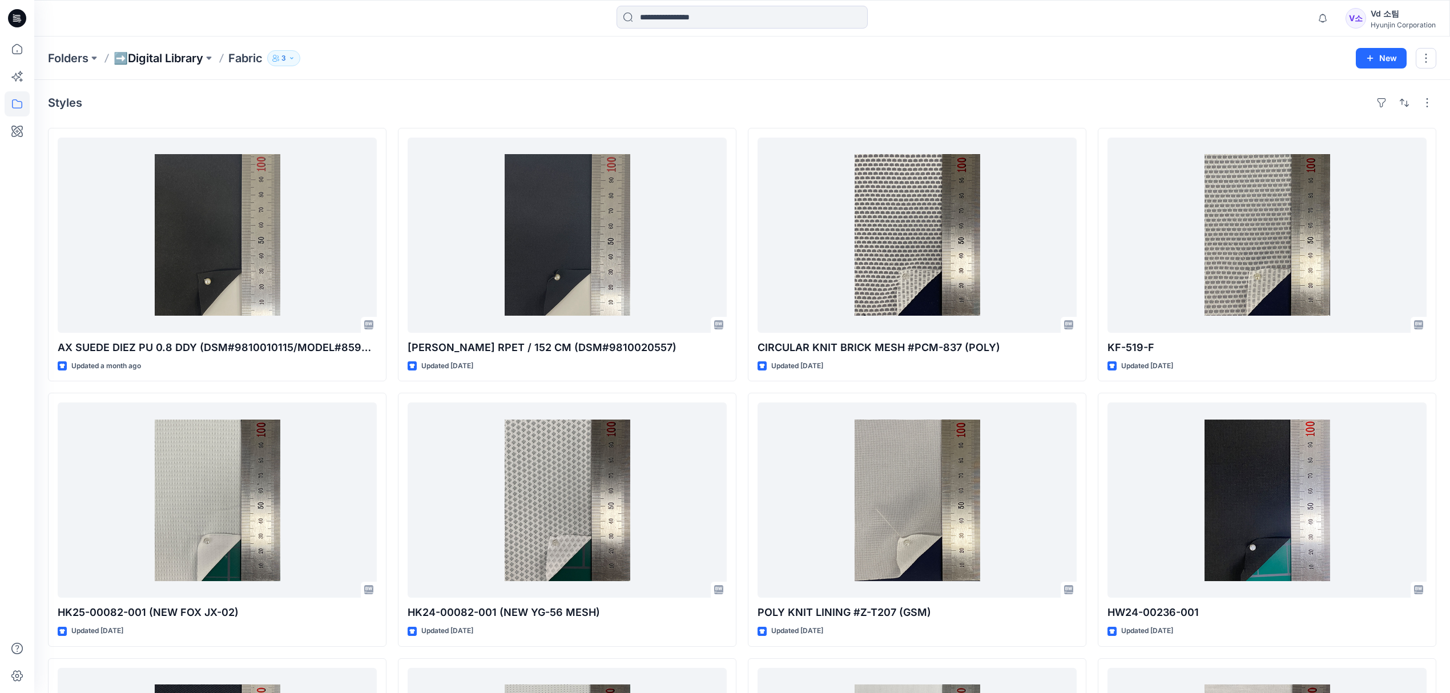
click at [158, 53] on p "➡️Digital Library" at bounding box center [159, 58] width 90 height 16
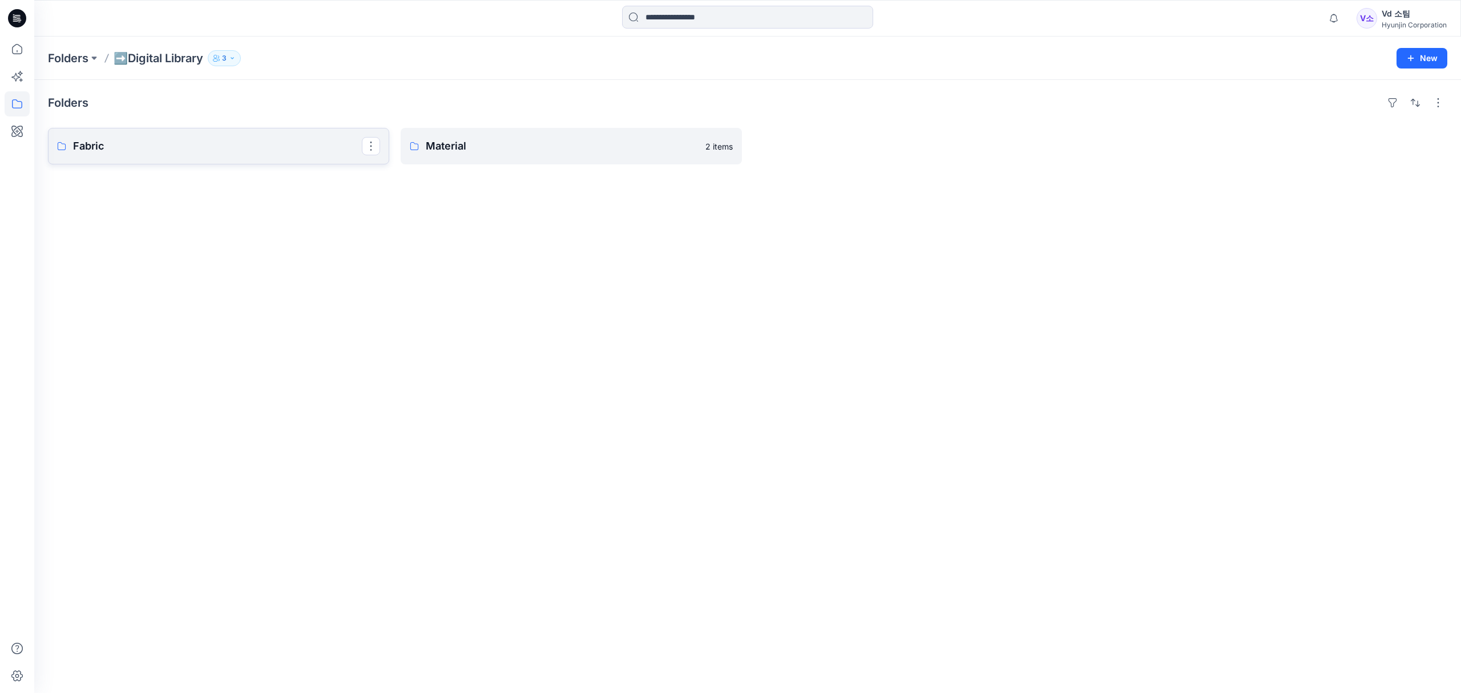
click at [245, 145] on p "Fabric" at bounding box center [217, 146] width 289 height 16
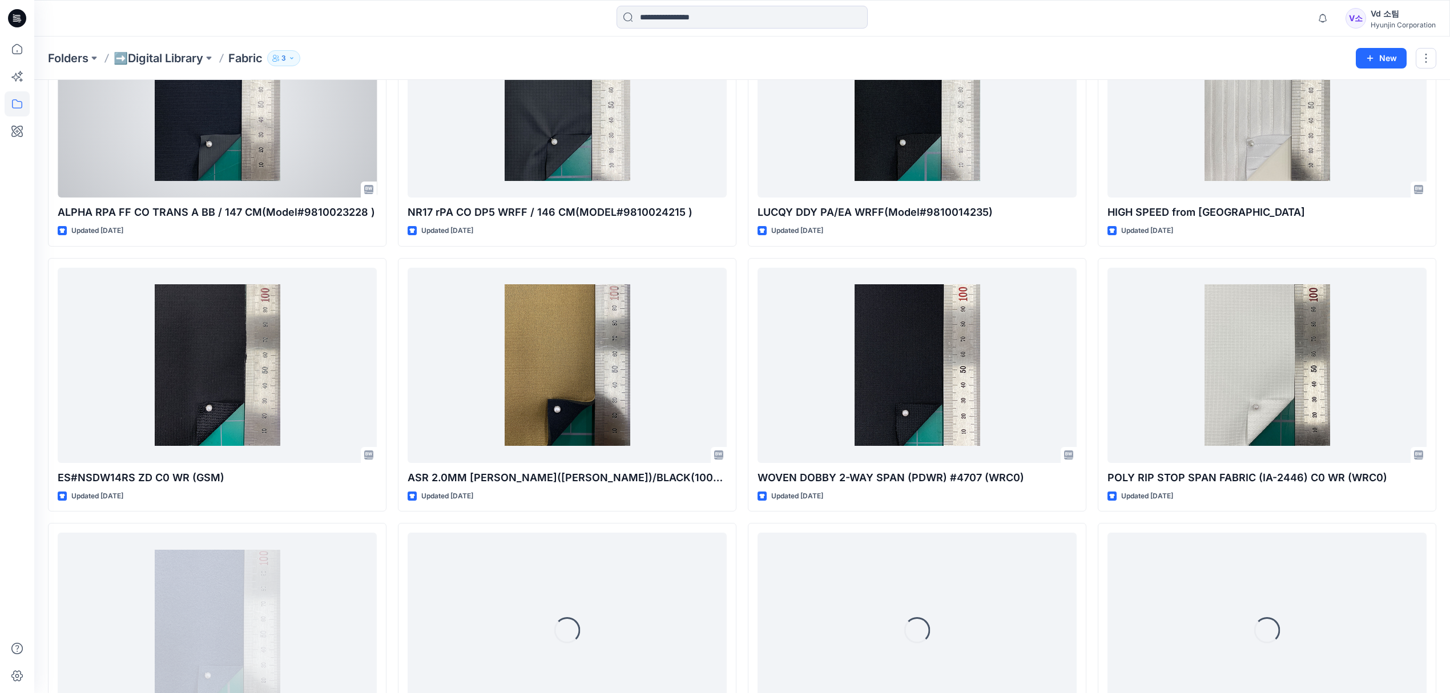
scroll to position [2017, 0]
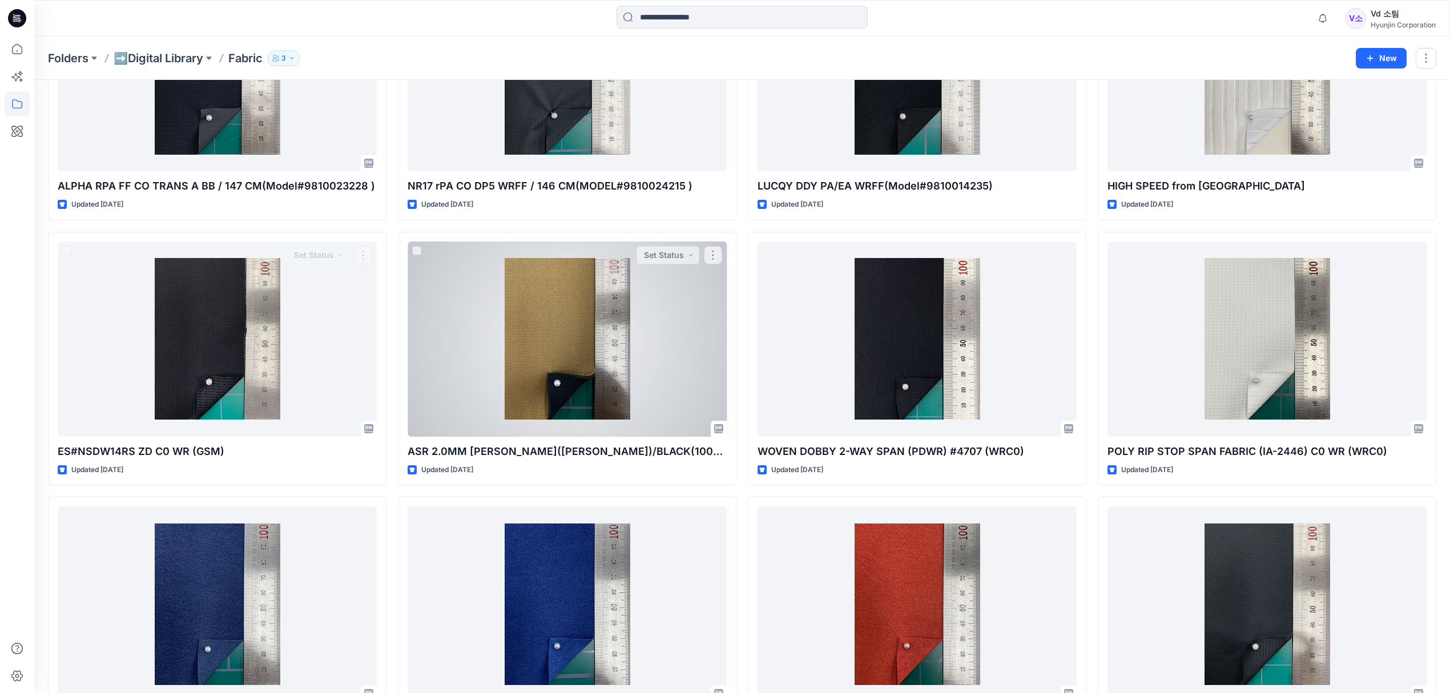
click at [477, 304] on div at bounding box center [567, 338] width 319 height 195
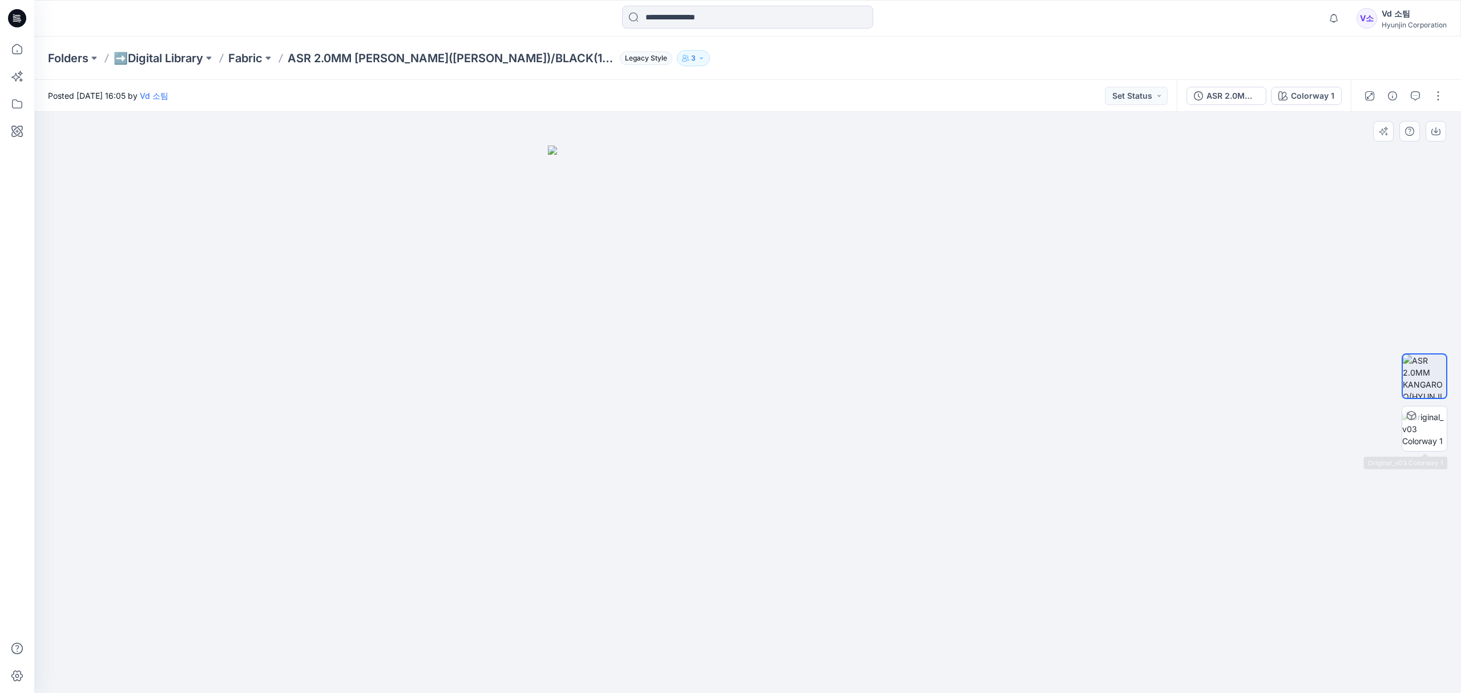
click at [1423, 402] on div at bounding box center [1425, 402] width 46 height 285
click at [1423, 421] on img at bounding box center [1424, 429] width 45 height 36
